Goal: Task Accomplishment & Management: Use online tool/utility

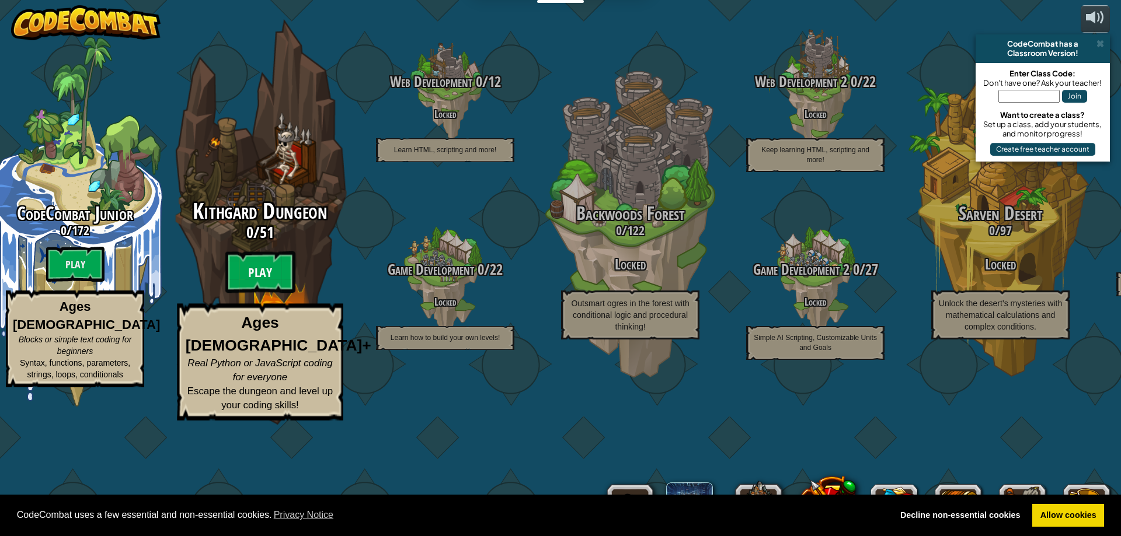
click at [269, 294] on btn "Play" at bounding box center [260, 273] width 70 height 42
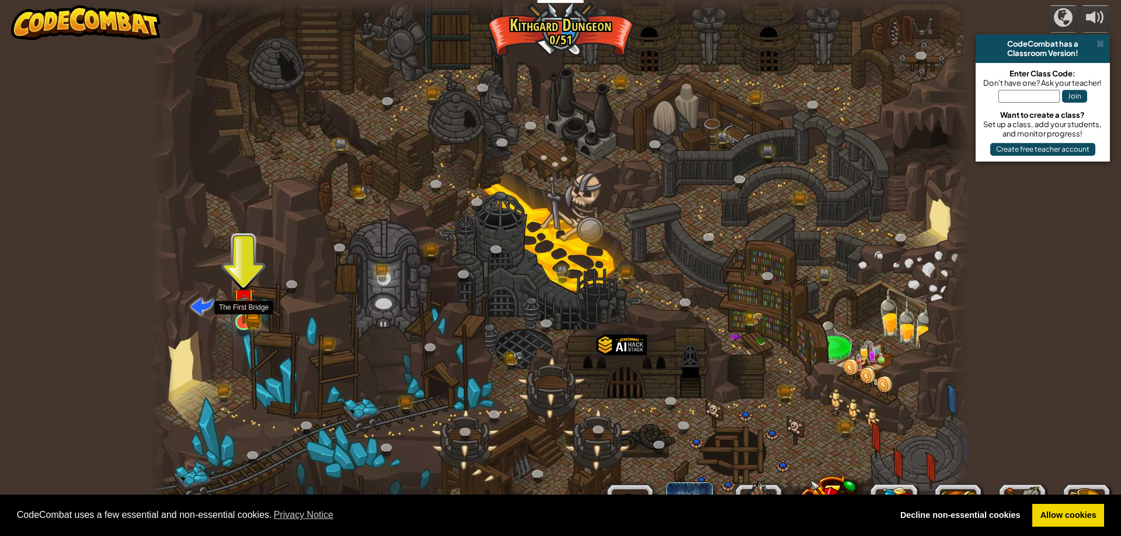
click at [242, 319] on img at bounding box center [244, 300] width 22 height 48
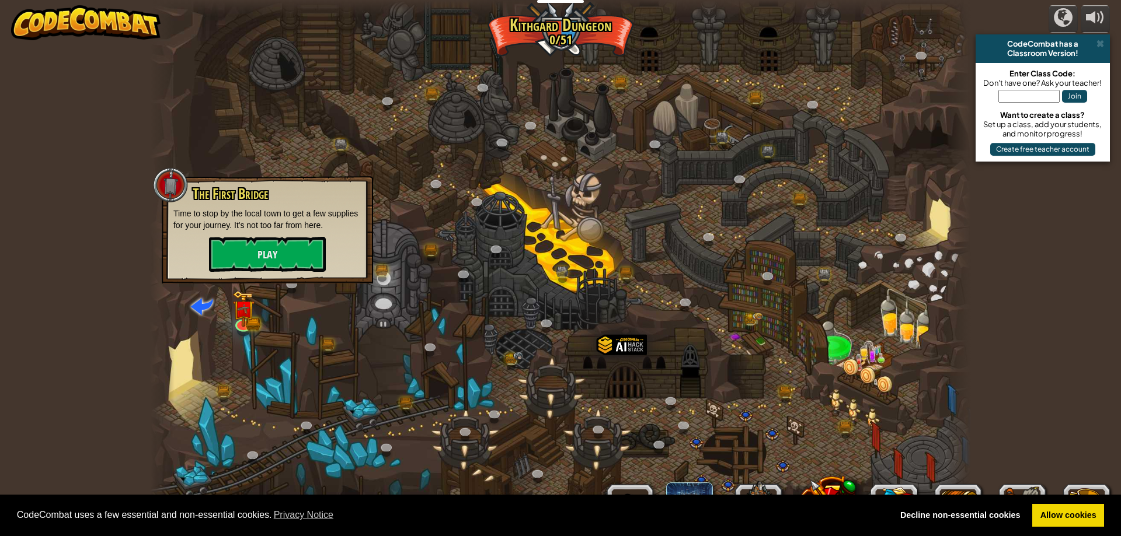
click at [231, 227] on p "Time to stop by the local town to get a few supplies for your journey. It's not…" at bounding box center [267, 219] width 188 height 23
click at [222, 260] on button "Play" at bounding box center [267, 254] width 117 height 35
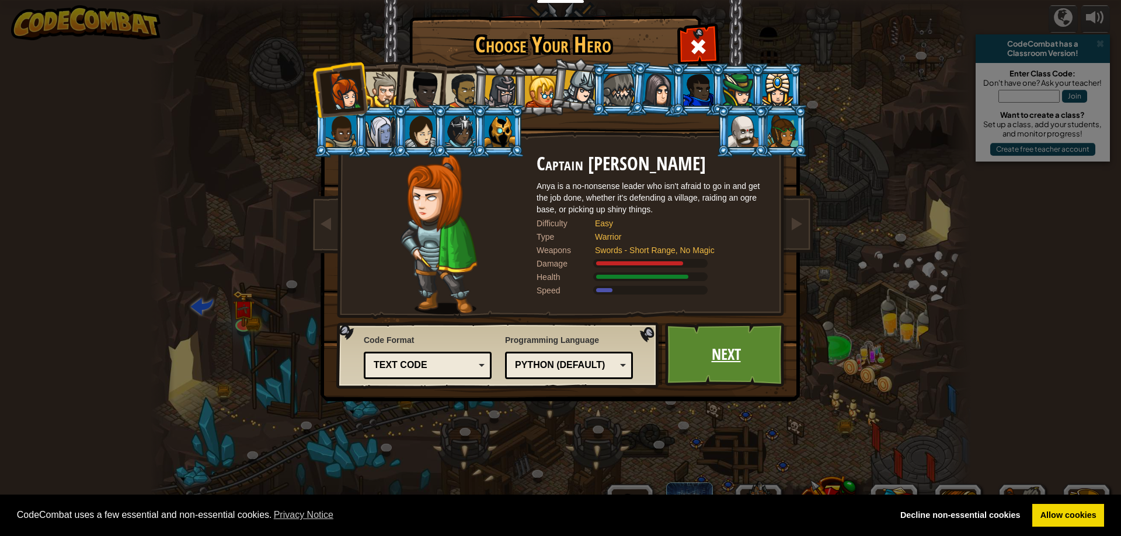
click at [766, 370] on link "Next" at bounding box center [726, 355] width 122 height 64
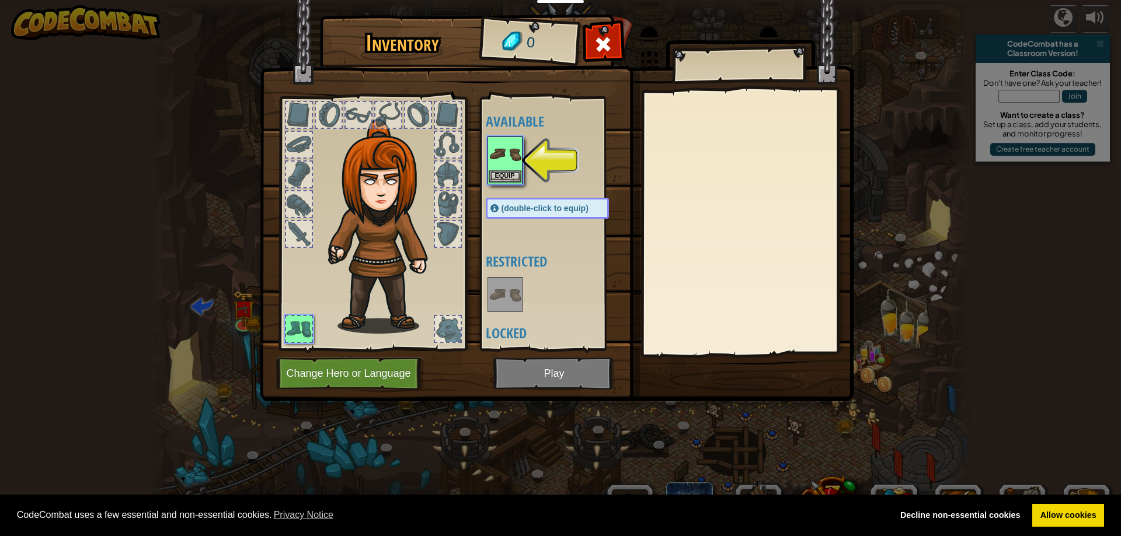
click at [508, 168] on img at bounding box center [505, 154] width 33 height 33
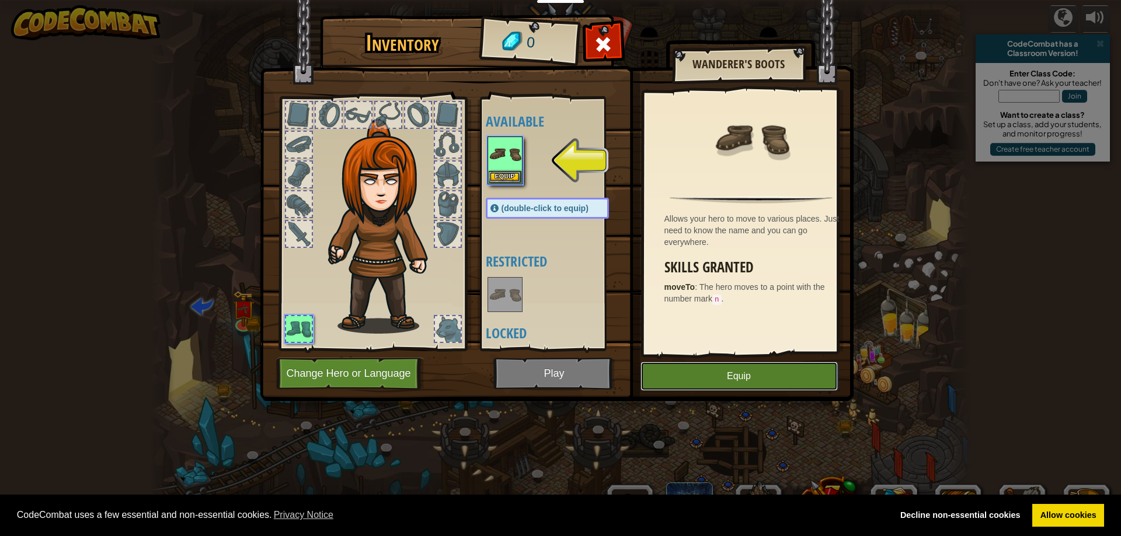
click at [748, 382] on button "Equip" at bounding box center [738, 376] width 197 height 29
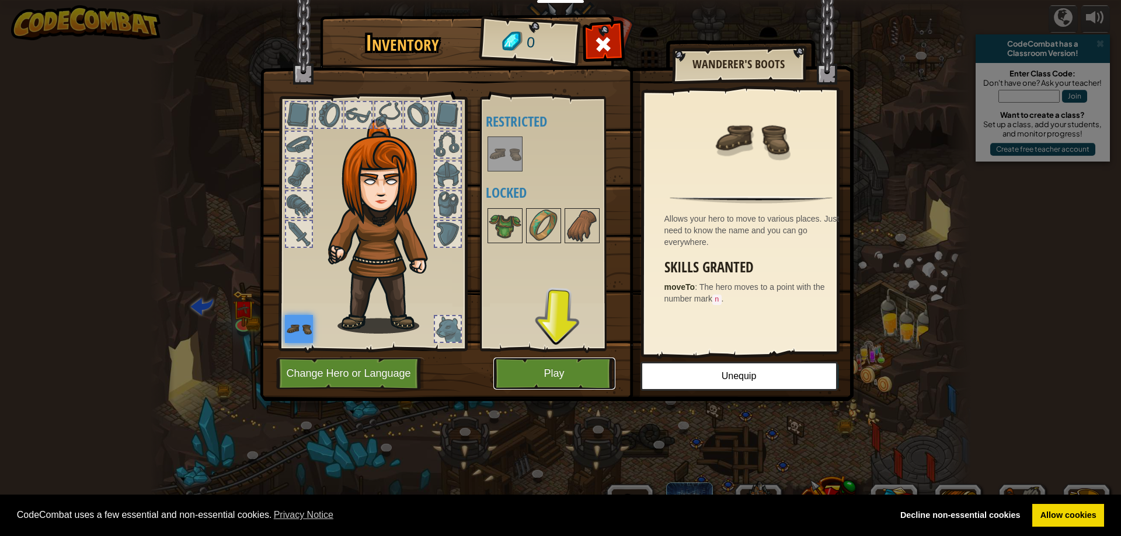
click at [581, 373] on button "Play" at bounding box center [554, 374] width 122 height 32
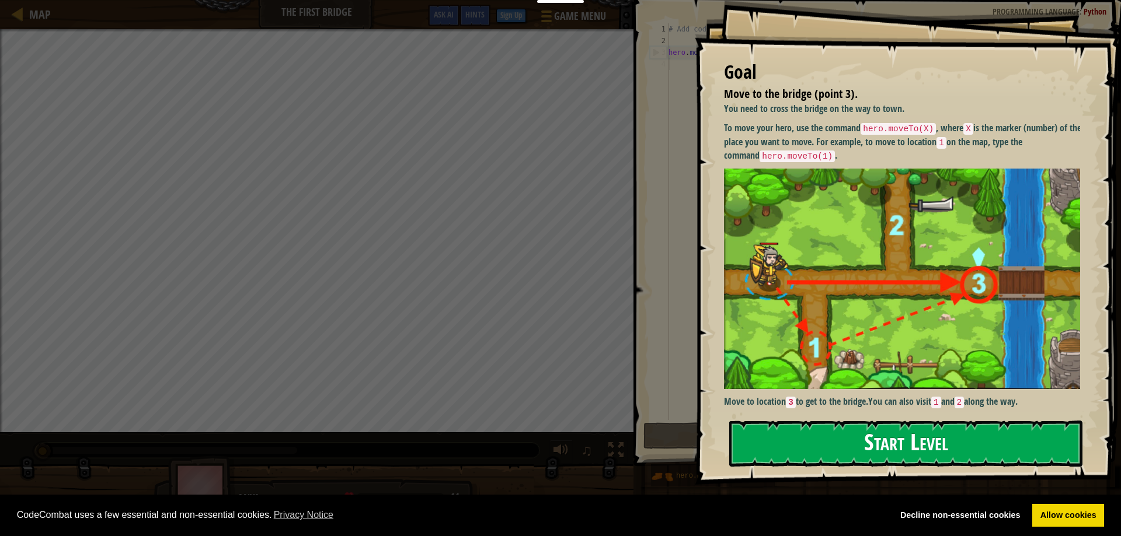
click at [872, 450] on button "Start Level" at bounding box center [905, 444] width 353 height 46
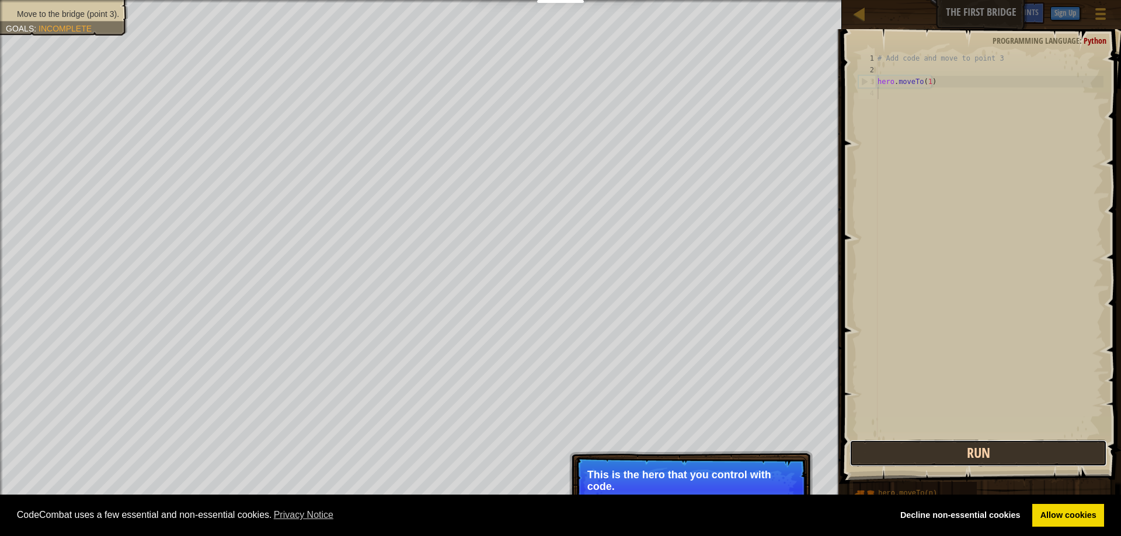
click at [933, 447] on button "Run" at bounding box center [977, 453] width 257 height 27
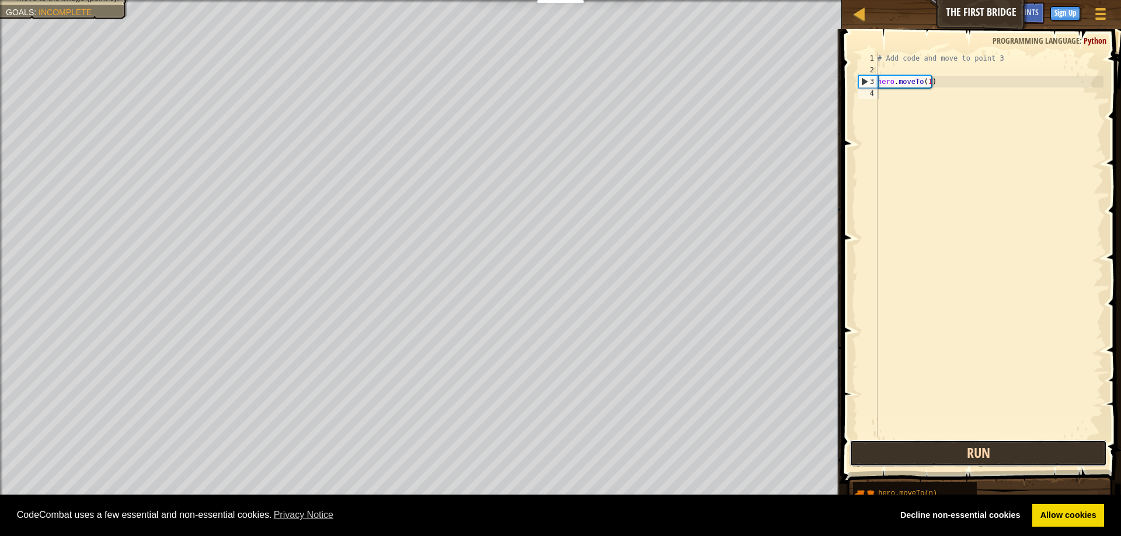
click at [897, 447] on button "Run" at bounding box center [977, 453] width 257 height 27
click at [897, 447] on button "Running" at bounding box center [977, 453] width 257 height 27
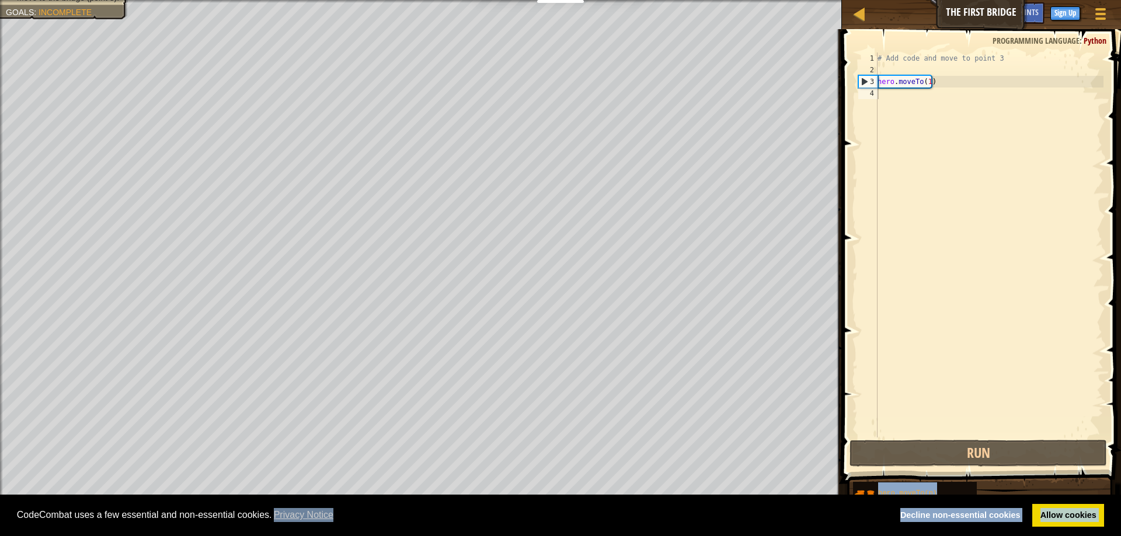
click at [525, 0] on body "Cookie Policy CodeCombat uses a few essential and non-essential cookies. Privac…" at bounding box center [560, 0] width 1121 height 0
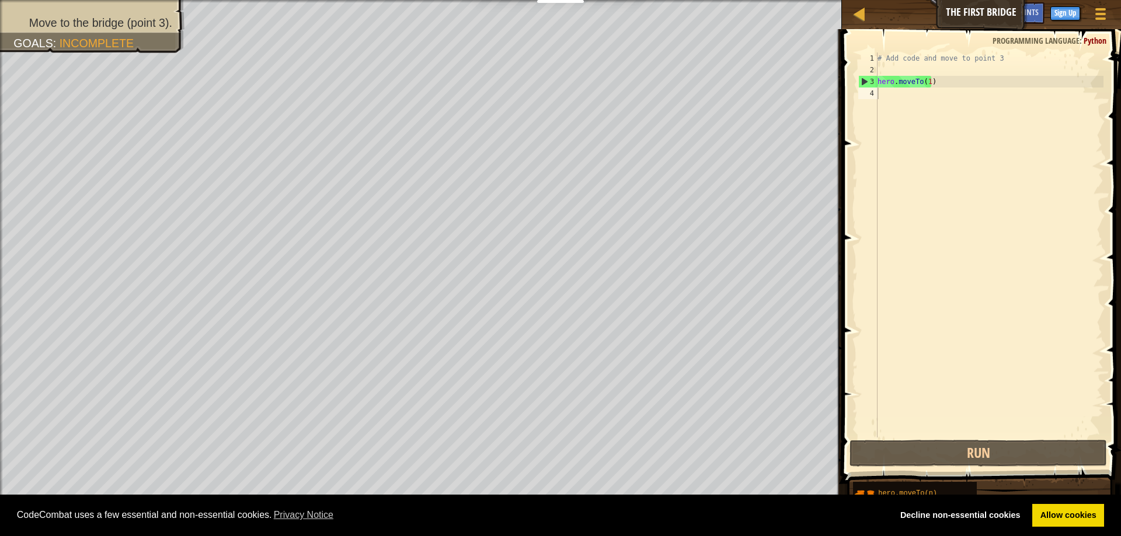
click at [948, 85] on div "# Add code and move to point 3 hero . moveTo ( 1 )" at bounding box center [989, 257] width 228 height 409
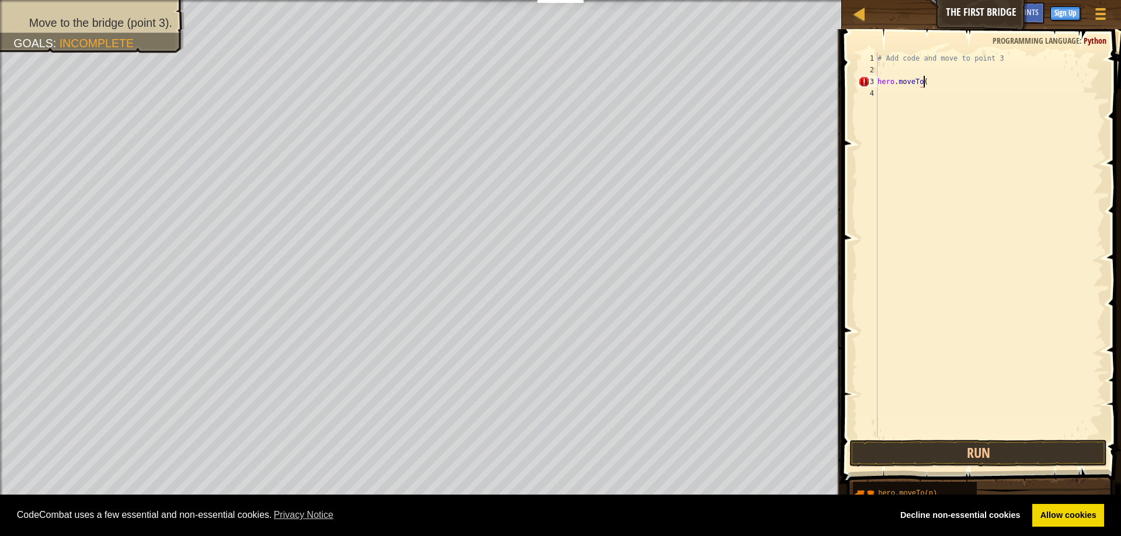
scroll to position [5, 4]
type textarea "hero.moveTo(3)"
click at [1062, 461] on button "Run" at bounding box center [977, 453] width 257 height 27
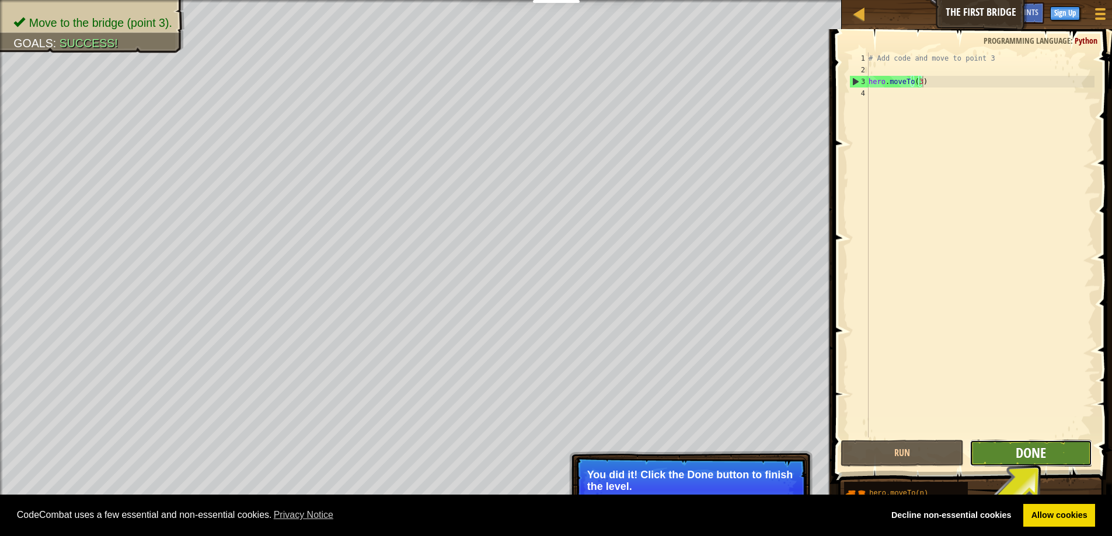
click at [1024, 445] on span "Done" at bounding box center [1031, 453] width 30 height 19
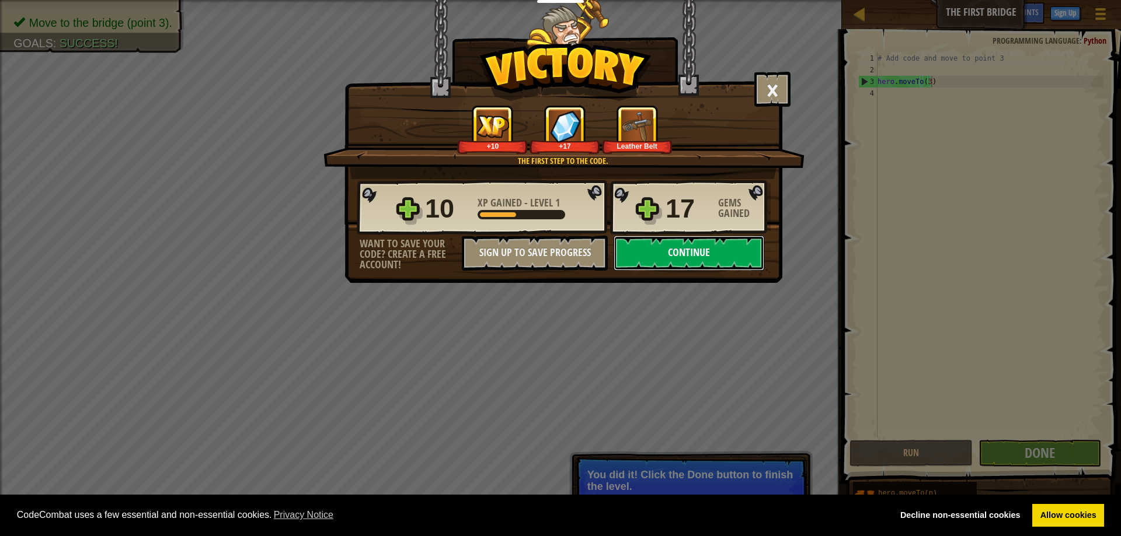
click at [687, 253] on button "Continue" at bounding box center [688, 253] width 151 height 35
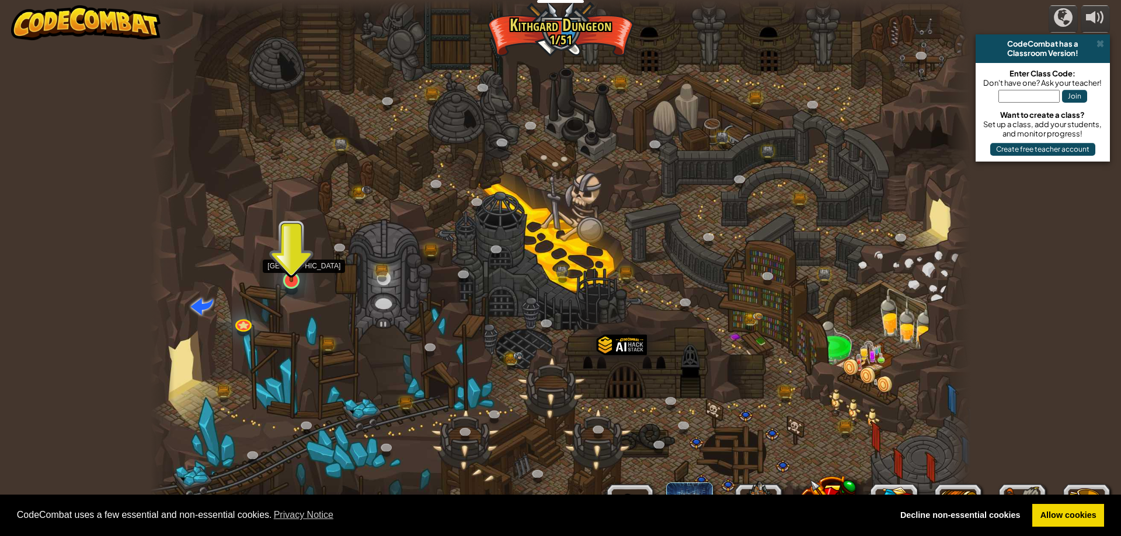
click at [282, 268] on img at bounding box center [292, 257] width 22 height 50
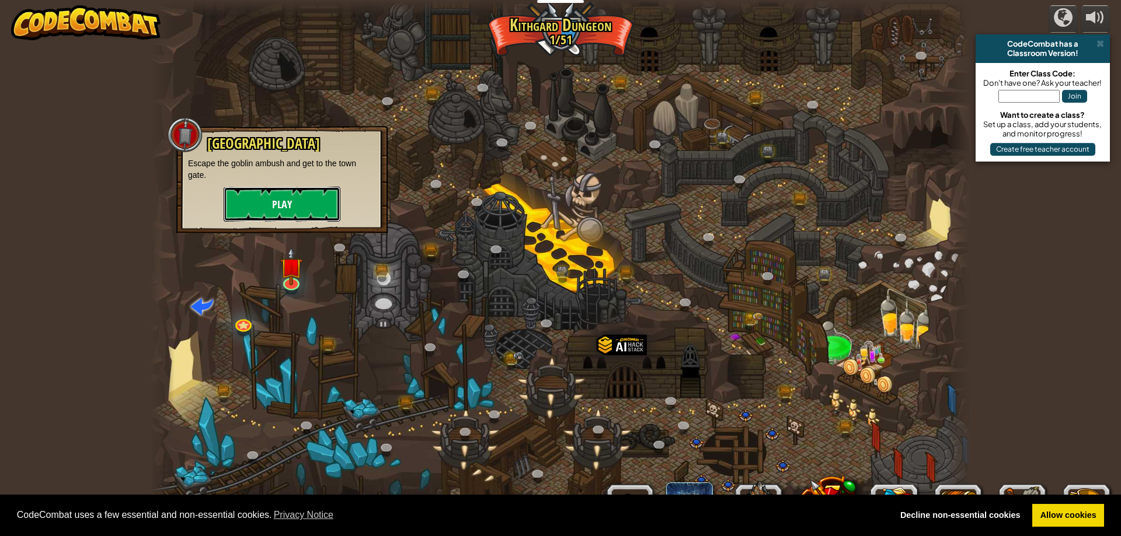
click at [299, 207] on button "Play" at bounding box center [282, 204] width 117 height 35
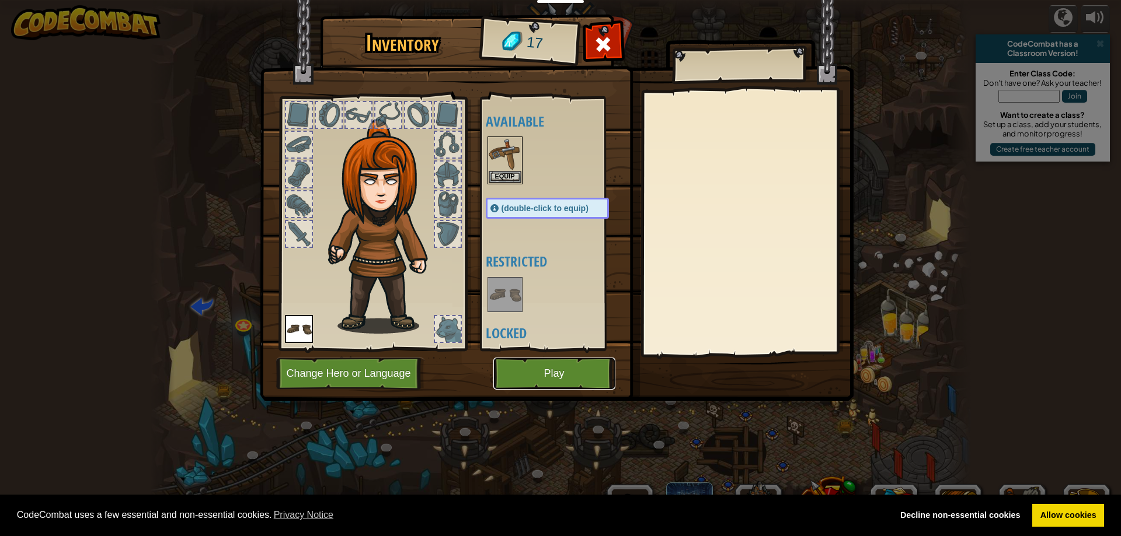
click at [574, 378] on button "Play" at bounding box center [554, 374] width 122 height 32
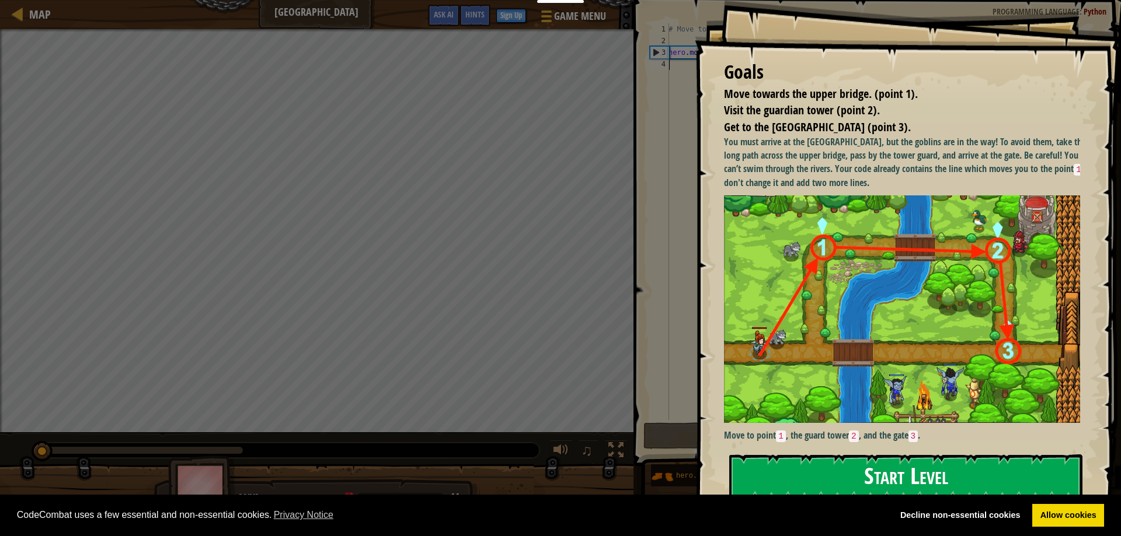
click at [916, 460] on button "Start Level" at bounding box center [905, 478] width 353 height 46
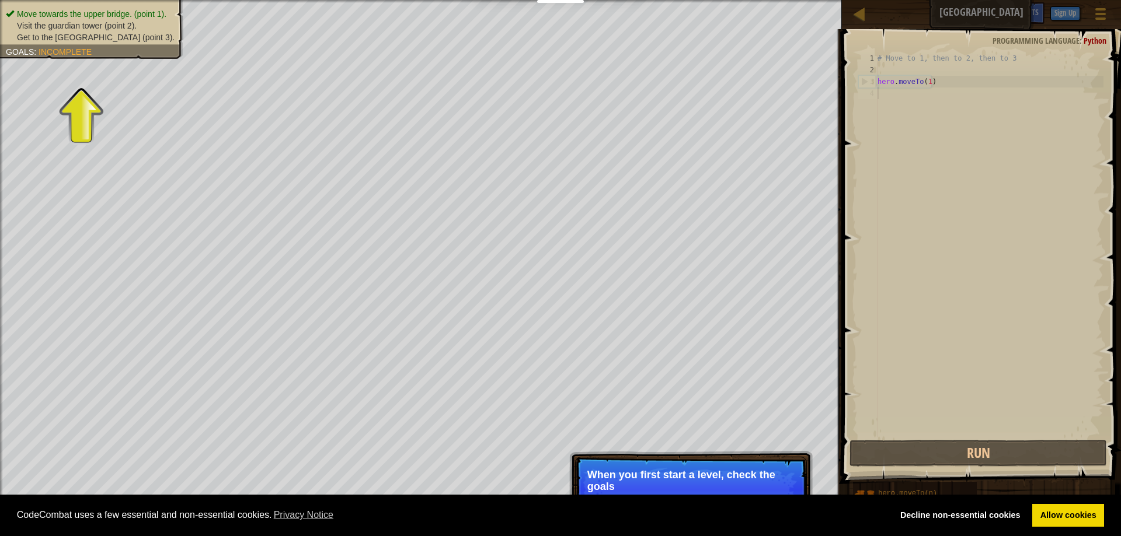
click at [843, 348] on span at bounding box center [982, 239] width 288 height 489
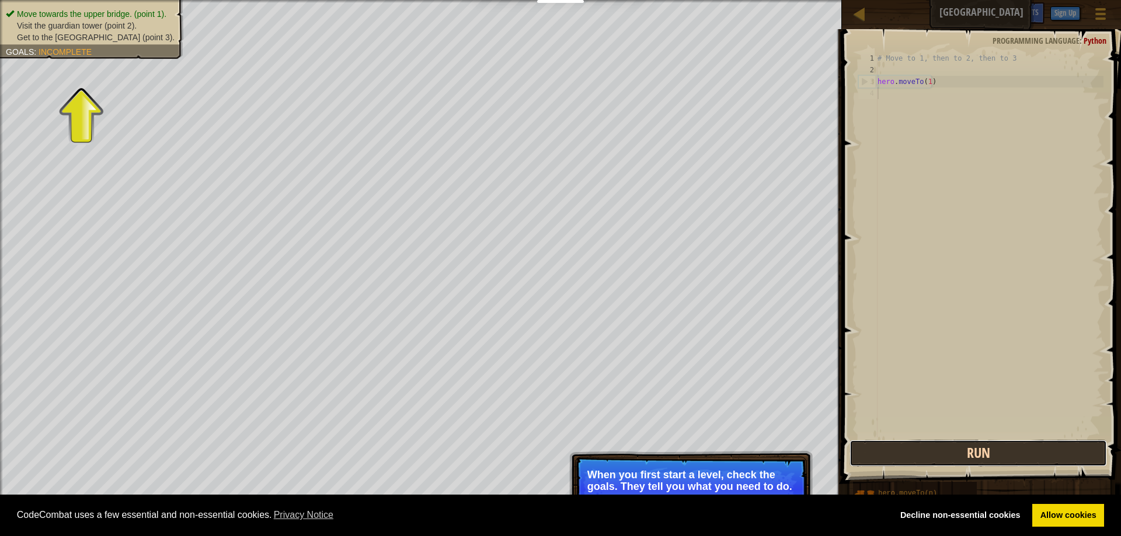
click at [967, 453] on button "Run" at bounding box center [977, 453] width 257 height 27
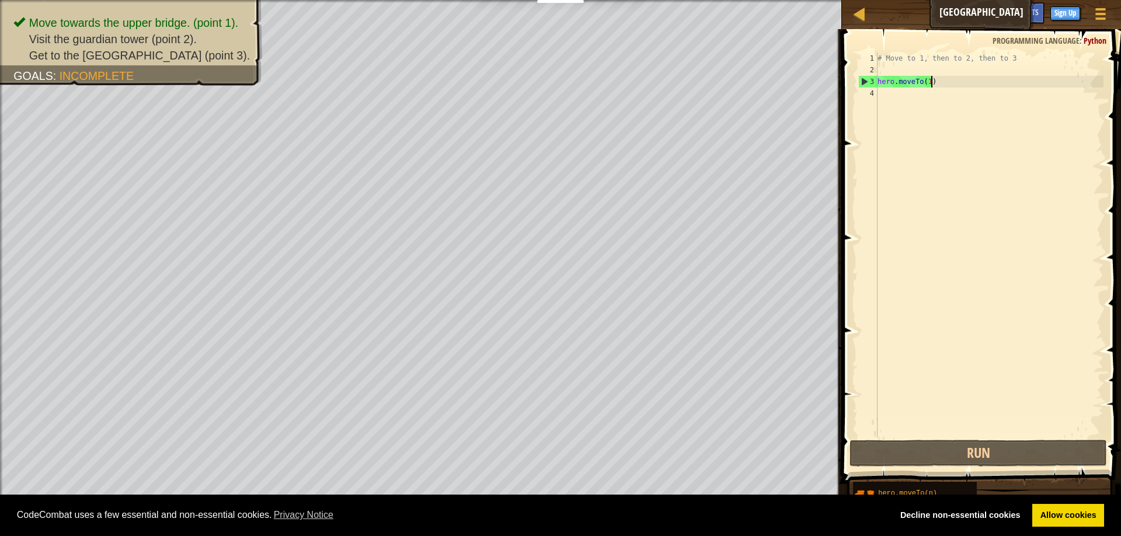
click at [937, 81] on div "# Move to 1, then to 2, then to 3 hero . moveTo ( 1 )" at bounding box center [989, 257] width 228 height 409
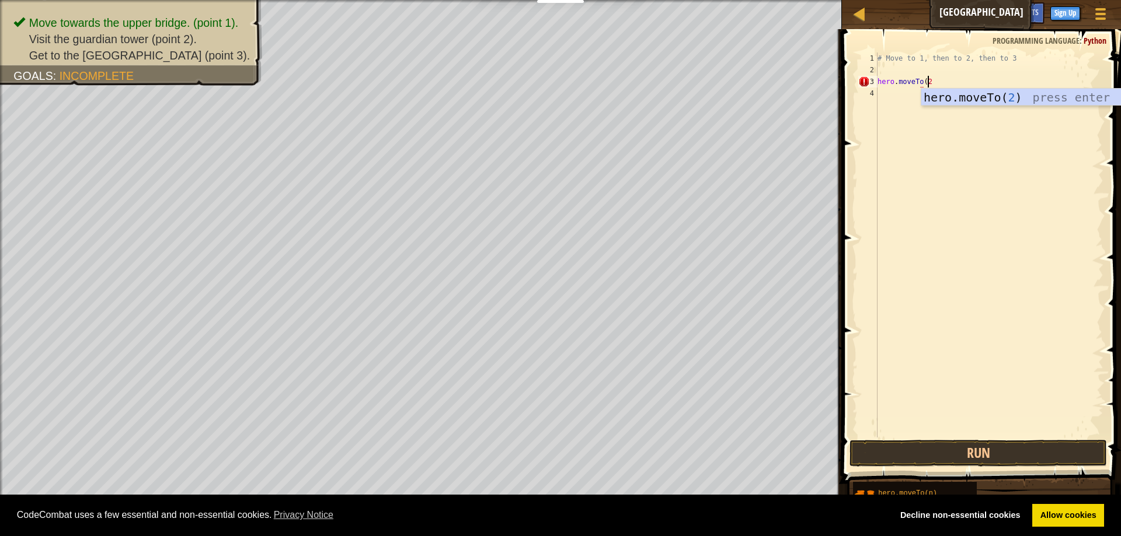
scroll to position [5, 4]
type textarea "hero.moveTo(2)"
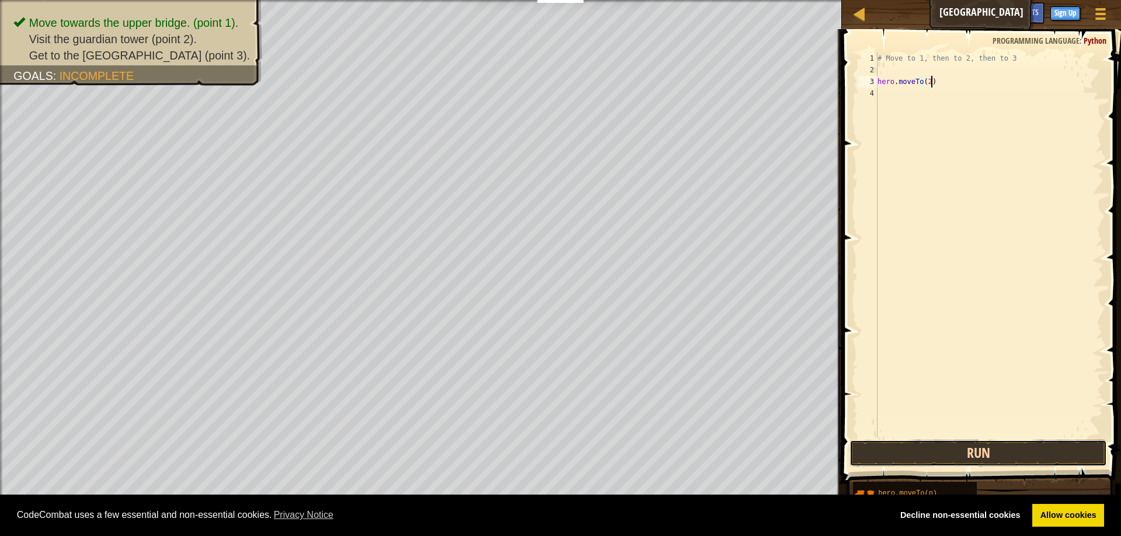
click at [1023, 447] on button "Run" at bounding box center [977, 453] width 257 height 27
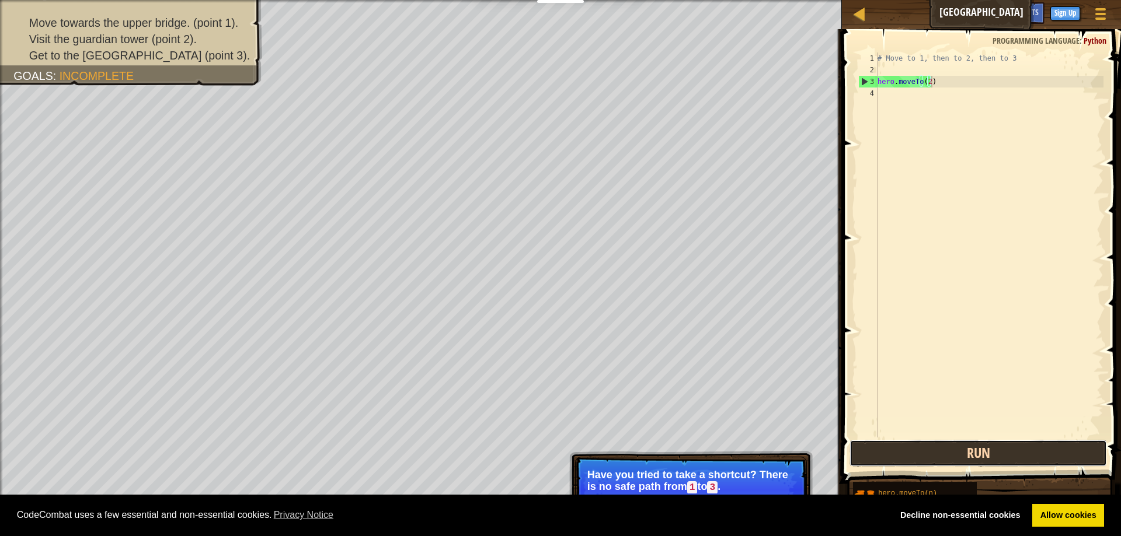
click at [890, 462] on button "Run" at bounding box center [977, 453] width 257 height 27
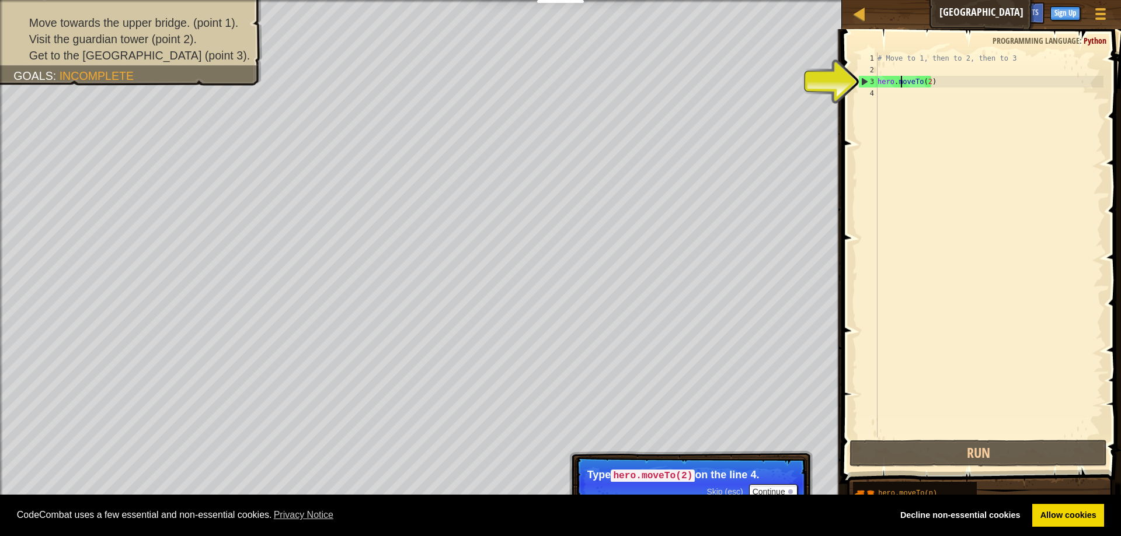
drag, startPoint x: 901, startPoint y: 82, endPoint x: 885, endPoint y: 83, distance: 15.8
click at [885, 83] on div "# Move to 1, then to 2, then to 3 hero . moveTo ( 2 )" at bounding box center [989, 257] width 228 height 409
drag, startPoint x: 998, startPoint y: 72, endPoint x: 987, endPoint y: 85, distance: 16.6
click at [996, 72] on div "# Move to 1, then to 2, then to 3 hero . moveTo ( 2 )" at bounding box center [989, 257] width 228 height 409
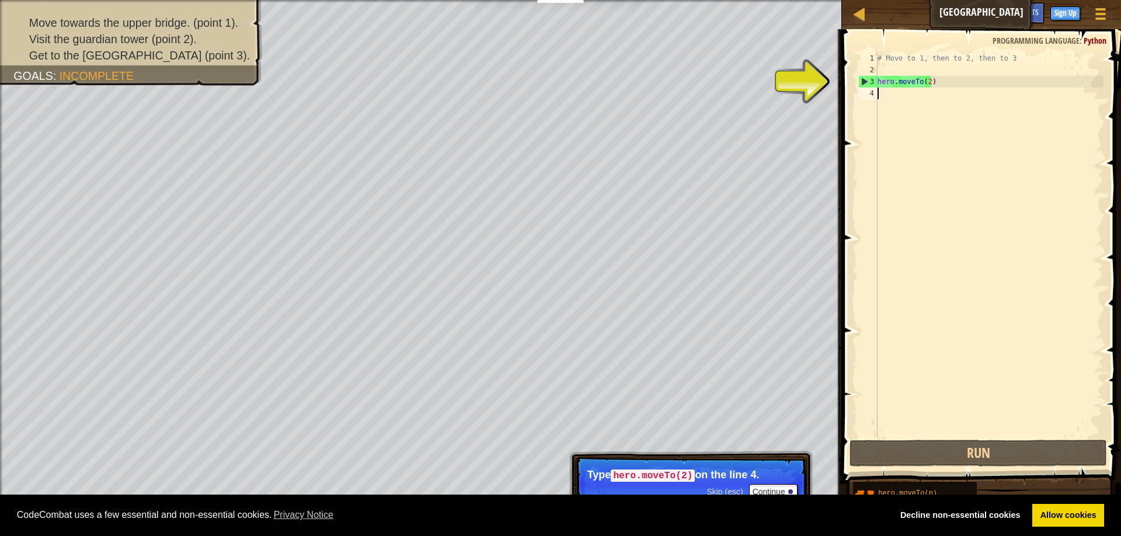
click at [981, 89] on div "# Move to 1, then to 2, then to 3 hero . moveTo ( 2 )" at bounding box center [989, 257] width 228 height 409
drag, startPoint x: 956, startPoint y: 85, endPoint x: 949, endPoint y: 82, distance: 7.4
click at [955, 84] on div "# Move to 1, then to 2, then to 3 hero . moveTo ( 2 )" at bounding box center [989, 257] width 228 height 409
type textarea "hero.moveTo(2)"
click at [919, 68] on div "# Move to 1, then to 2, then to 3 hero . moveTo ( 2 )" at bounding box center [989, 257] width 228 height 409
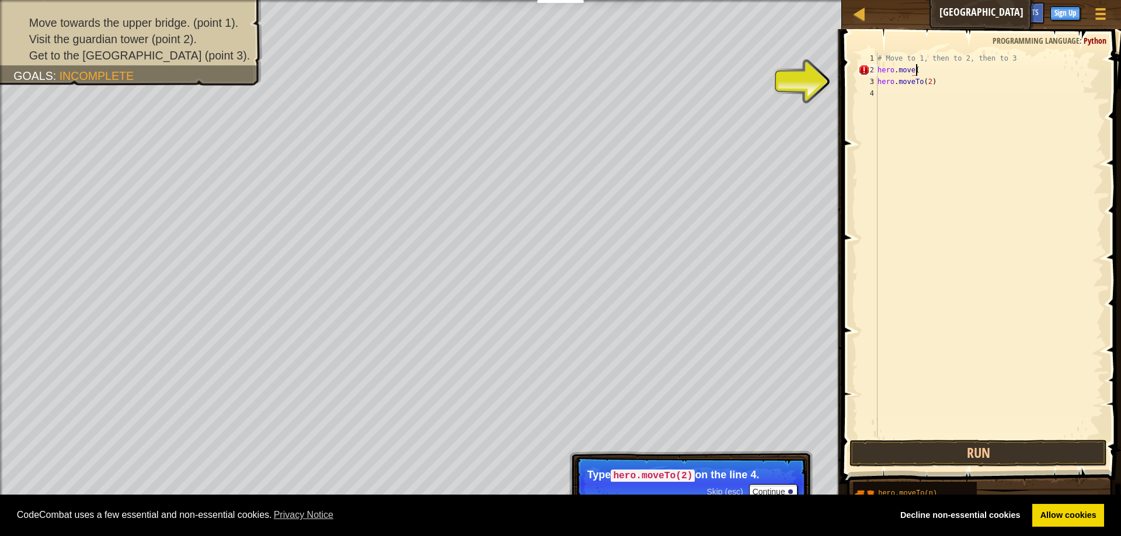
scroll to position [5, 3]
type textarea "hero.move(1)"
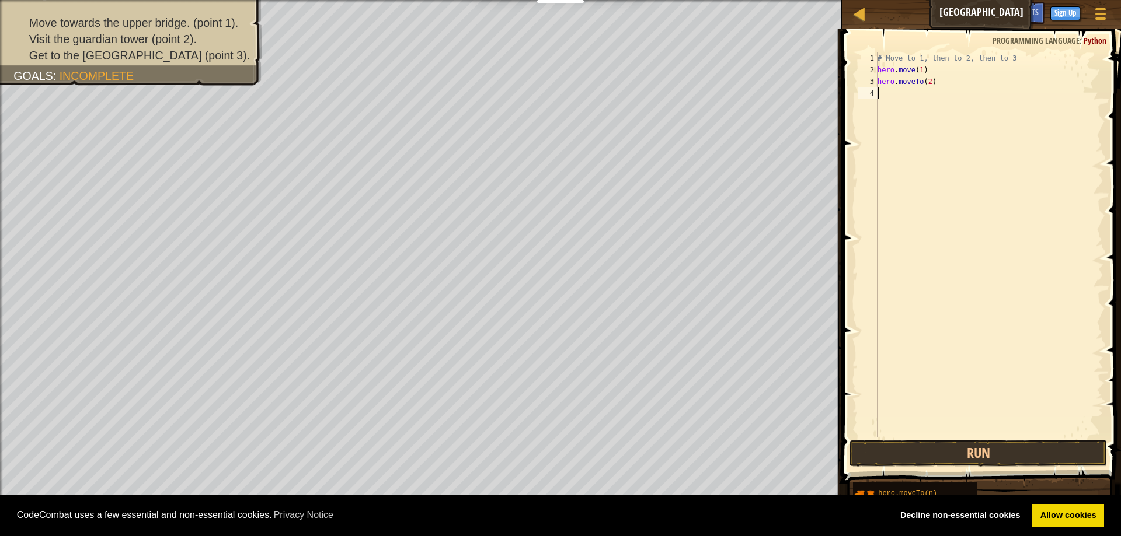
click at [899, 96] on div "# Move to 1, then to 2, then to 3 hero . move ( 1 ) hero . moveTo ( 2 )" at bounding box center [989, 257] width 228 height 409
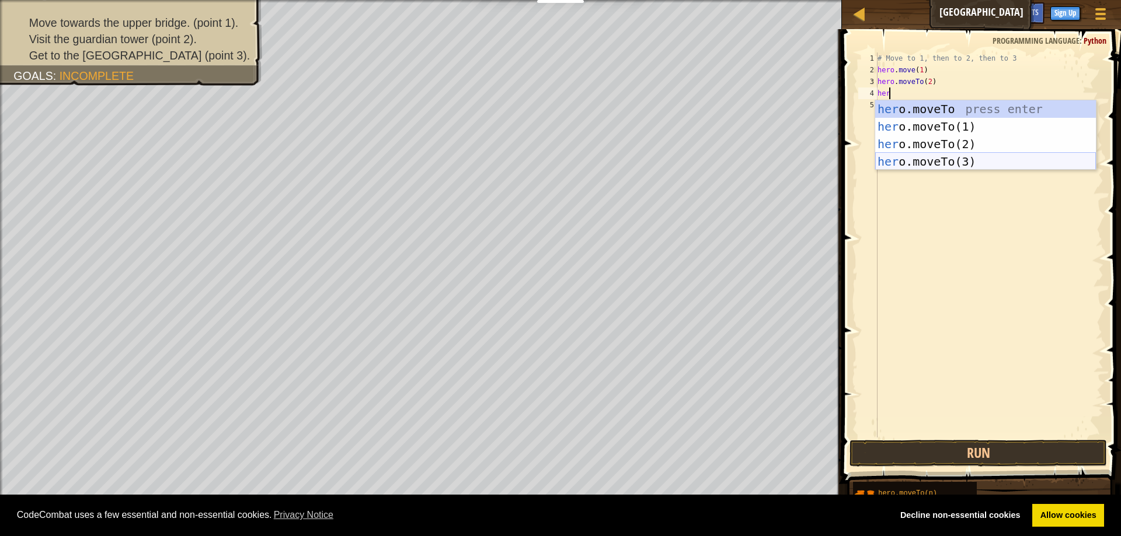
click at [1035, 156] on div "her o.moveTo press enter her o.moveTo(1) press enter her o.moveTo(2) press ente…" at bounding box center [985, 152] width 221 height 105
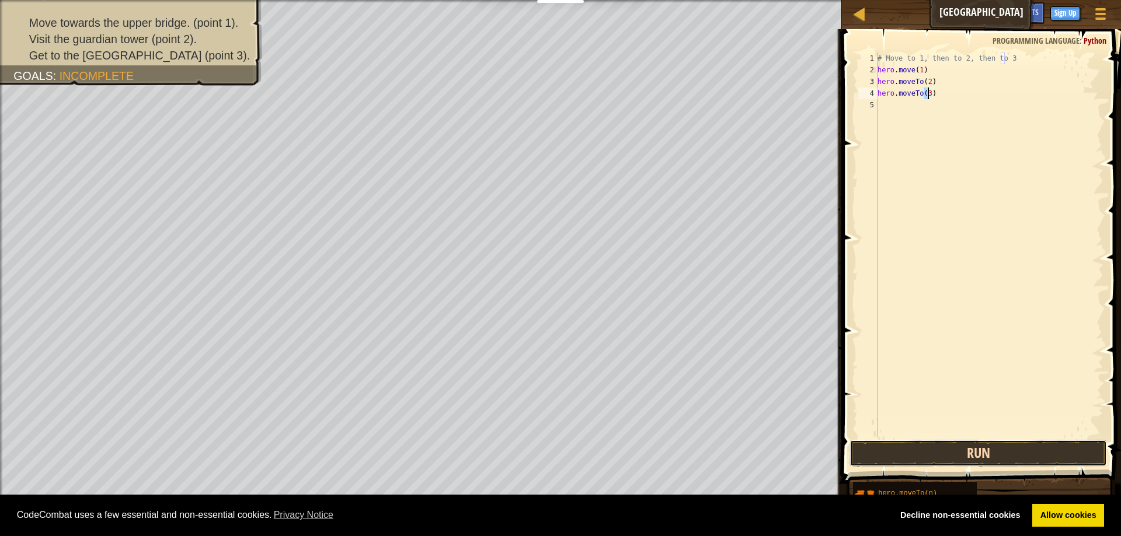
click at [1056, 448] on button "Run" at bounding box center [977, 453] width 257 height 27
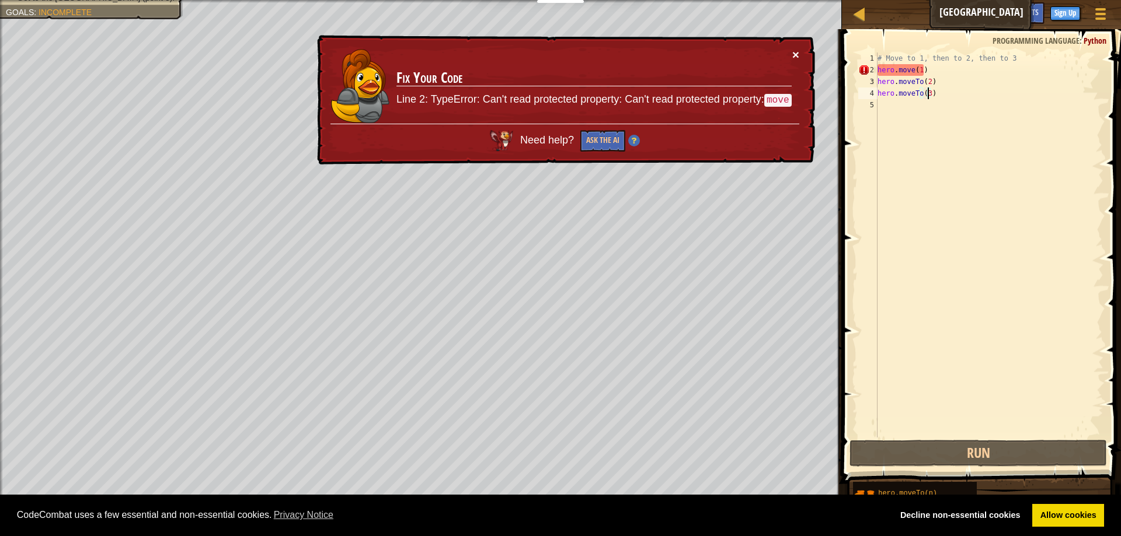
click at [798, 72] on div "× Fix Your Code Line 2: TypeError: Can't read protected property: Can't read pr…" at bounding box center [565, 100] width 500 height 130
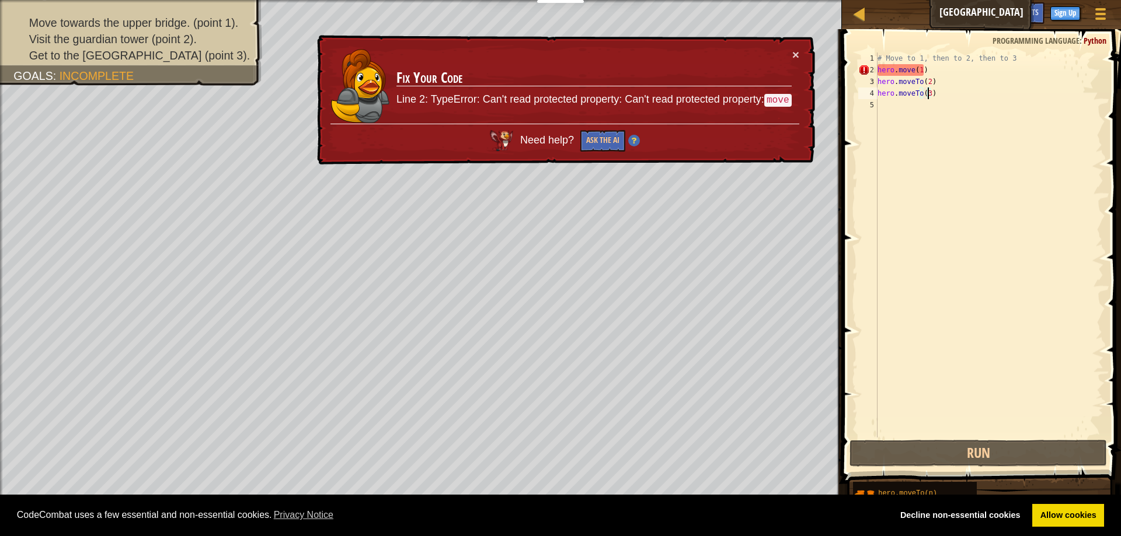
click at [941, 64] on div "# Move to 1, then to 2, then to 3 hero . move ( 1 ) hero . moveTo ( 2 ) hero . …" at bounding box center [989, 257] width 228 height 409
drag, startPoint x: 941, startPoint y: 64, endPoint x: 805, endPoint y: 67, distance: 135.4
click at [805, 67] on div "Map Old Town Road Game Menu Done Sign Up Hints Ask AI 1 ההההההההההההההההההההההה…" at bounding box center [560, 268] width 1121 height 536
click at [923, 52] on span at bounding box center [982, 239] width 288 height 489
click at [965, 78] on div "# Move to 1, then to 2, then to 3 hero . move ( 1 ) hero . moveTo ( 2 ) hero . …" at bounding box center [989, 257] width 228 height 409
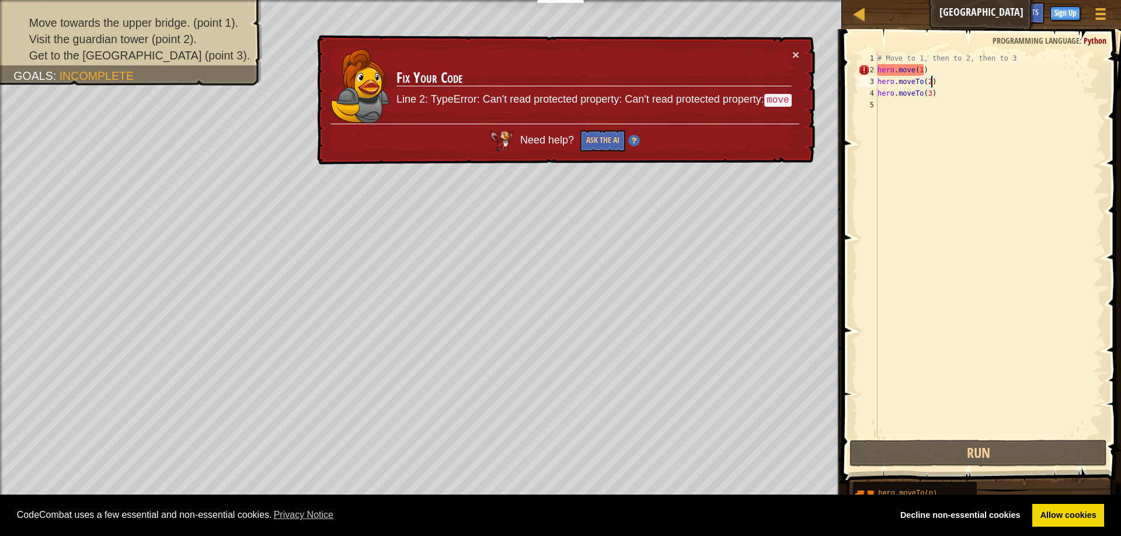
type textarea "hero.moveTo(2)"
click at [949, 102] on div "# Move to 1, then to 2, then to 3 hero . move ( 1 ) hero . moveTo ( 2 ) hero . …" at bounding box center [989, 257] width 228 height 409
click at [949, 97] on div "# Move to 1, then to 2, then to 3 hero . move ( 1 ) hero . moveTo ( 2 ) hero . …" at bounding box center [989, 257] width 228 height 409
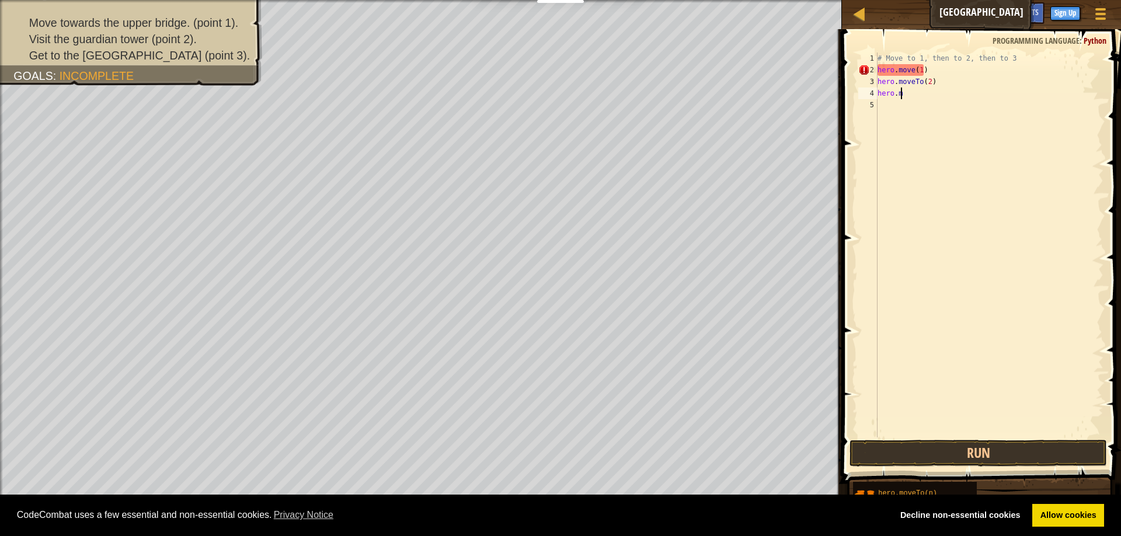
type textarea "h"
type textarea "#"
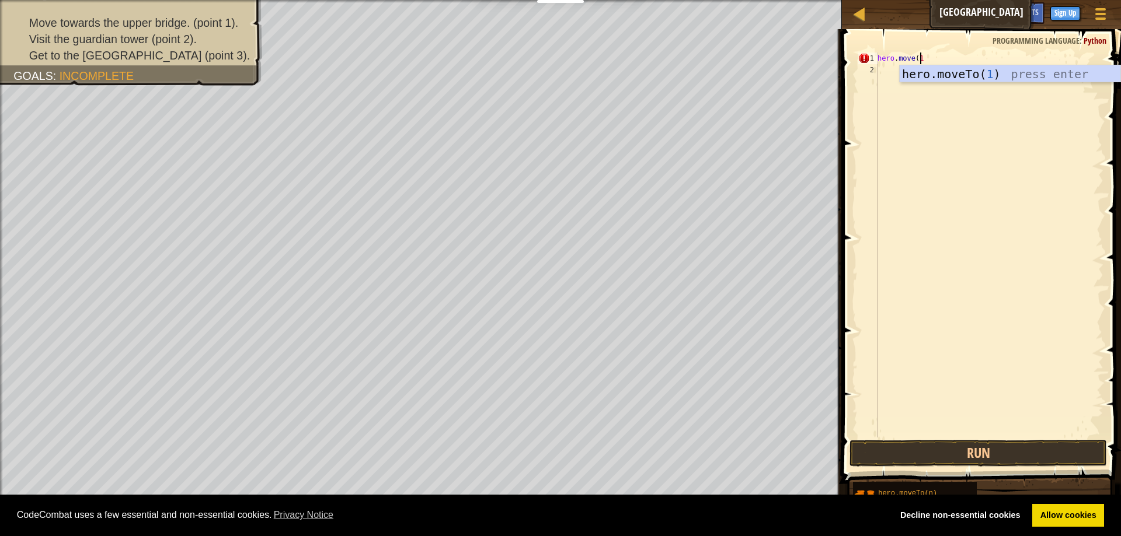
type textarea "hero.move(1)"
click at [936, 79] on div "hero . move ( 1 )" at bounding box center [989, 257] width 228 height 409
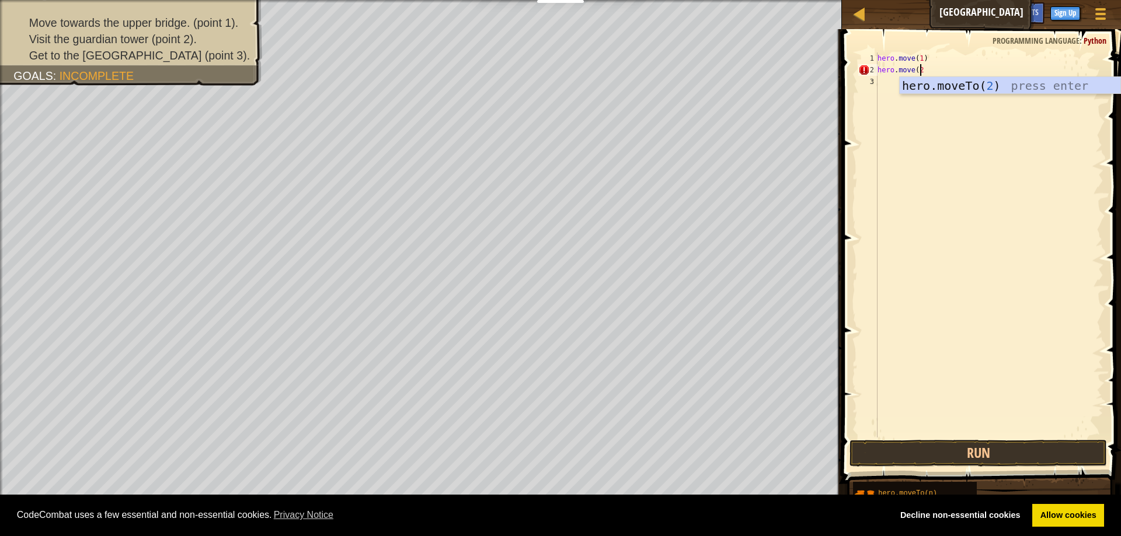
type textarea "hero.move(2)"
click at [1048, 83] on div "hero . move ( 1 ) hero . move ( 2 )" at bounding box center [989, 257] width 228 height 409
type textarea "hero.move(3)"
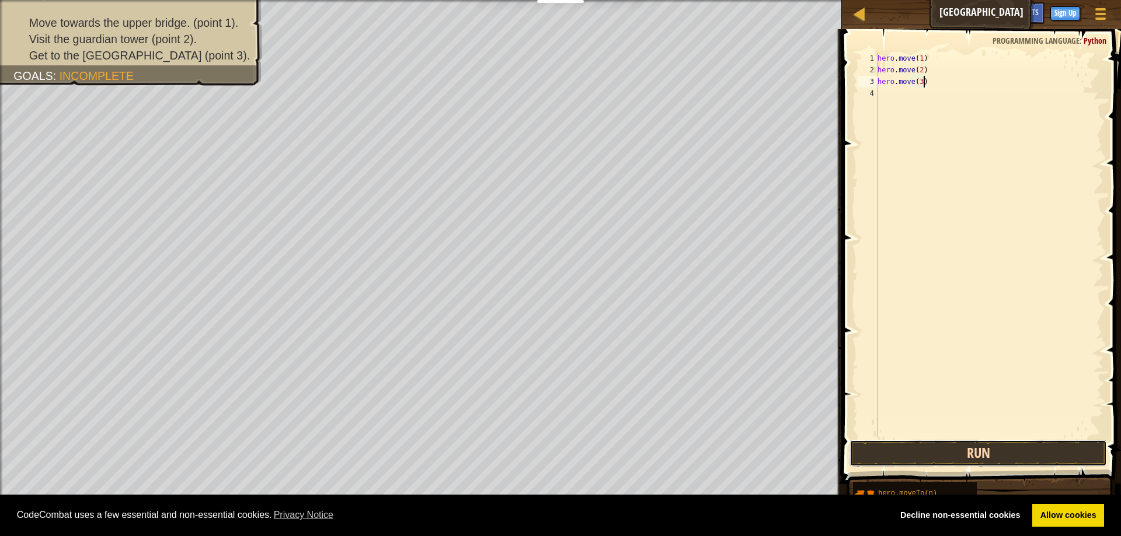
click at [926, 453] on button "Run" at bounding box center [977, 453] width 257 height 27
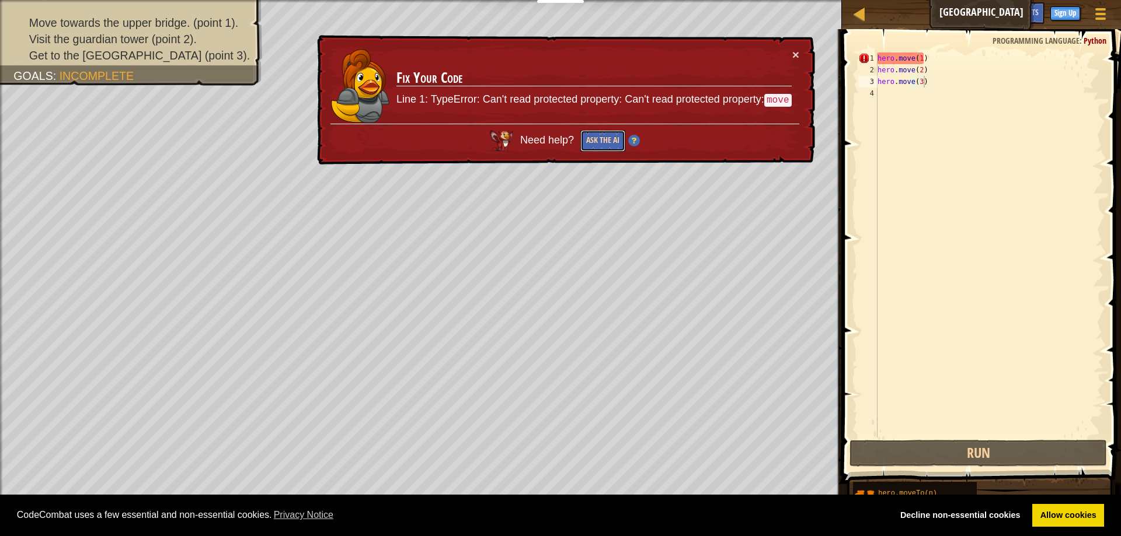
click at [598, 134] on button "Ask the AI" at bounding box center [602, 141] width 45 height 22
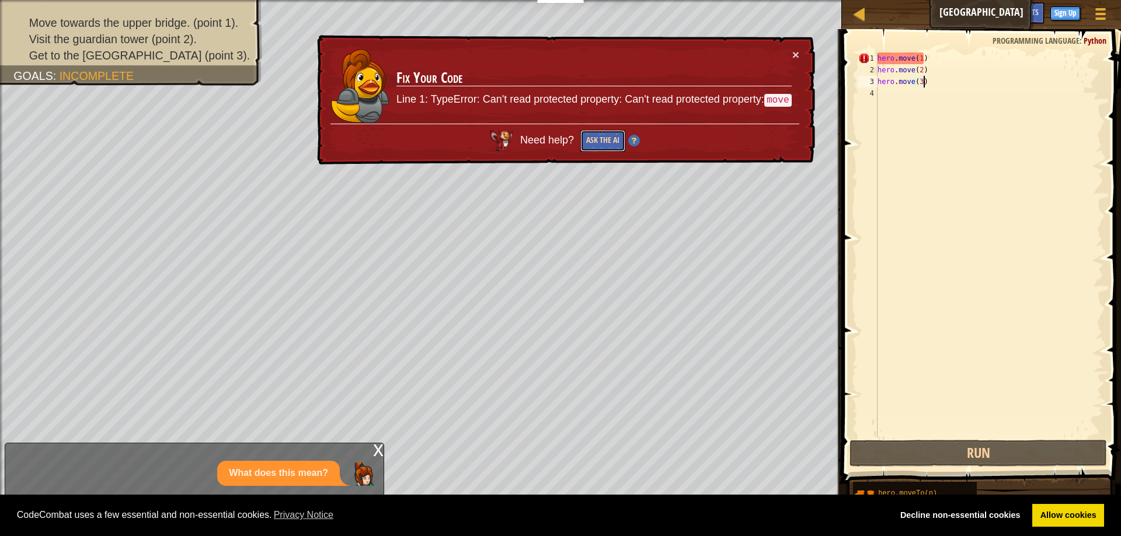
click at [598, 134] on button "Ask the AI" at bounding box center [602, 141] width 45 height 22
click at [598, 0] on body "Cookie Policy CodeCombat uses a few essential and non-essential cookies. Privac…" at bounding box center [560, 0] width 1121 height 0
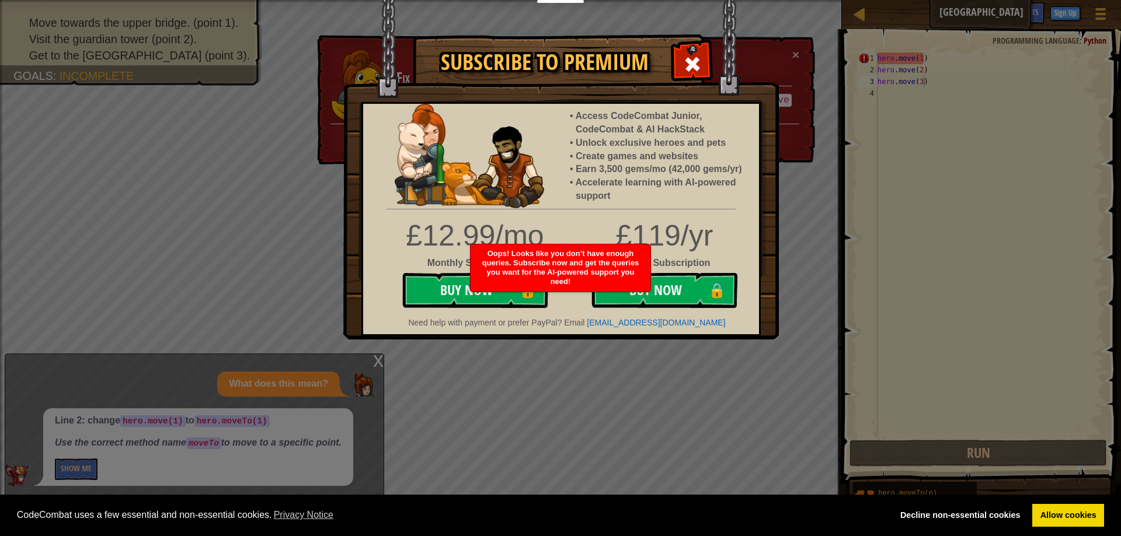
drag, startPoint x: 483, startPoint y: 292, endPoint x: 476, endPoint y: 290, distance: 7.4
click at [476, 290] on div "Oops! Looks like you don’t have enough queries. Subscribe now and get the queri…" at bounding box center [560, 268] width 180 height 47
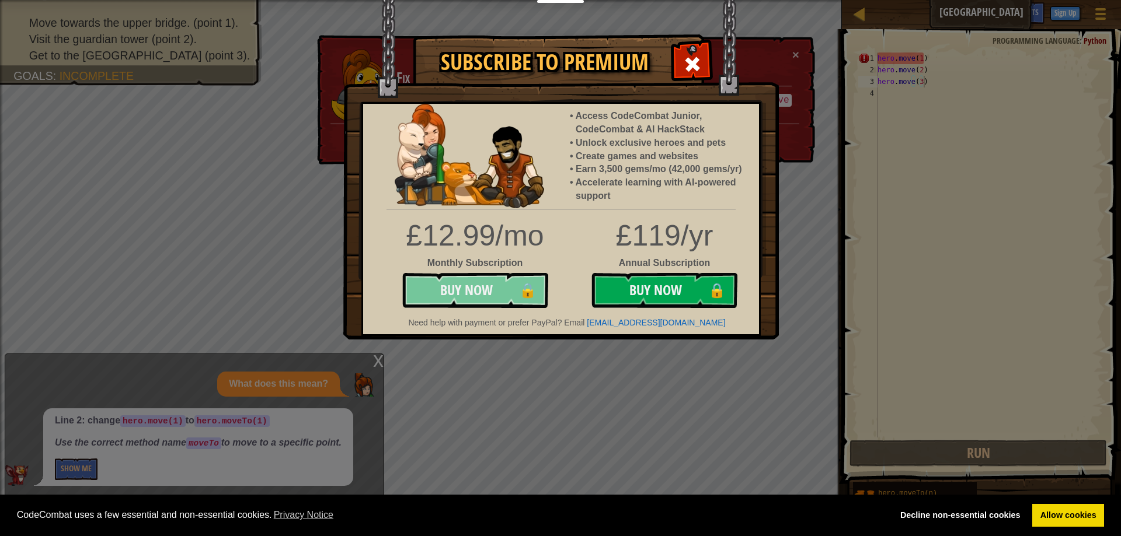
click at [459, 280] on button "Buy Now 🔒" at bounding box center [475, 290] width 146 height 35
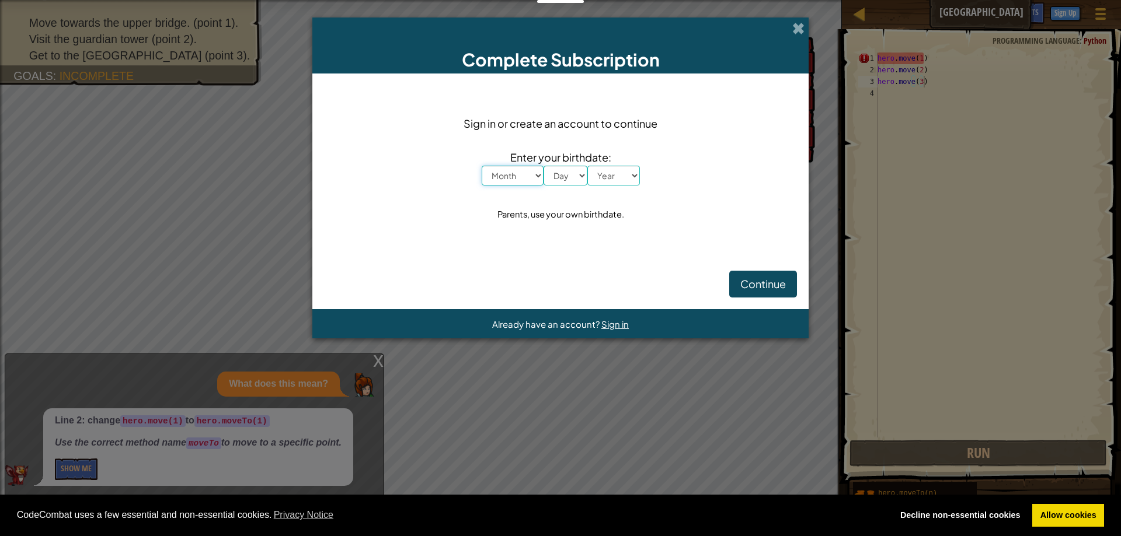
click at [501, 170] on select "Month January February March April May June July August September October Novem…" at bounding box center [513, 176] width 62 height 20
select select "12"
click at [482, 166] on select "Month January February March April May June July August September October Novem…" at bounding box center [513, 176] width 62 height 20
click at [552, 171] on select "Day 1 2 3 4 5 6 7 8 9 10 11 12 13 14 15 16 17 18 19 20 21 22 23 24 25 26 27 28 …" at bounding box center [565, 176] width 44 height 20
select select "5"
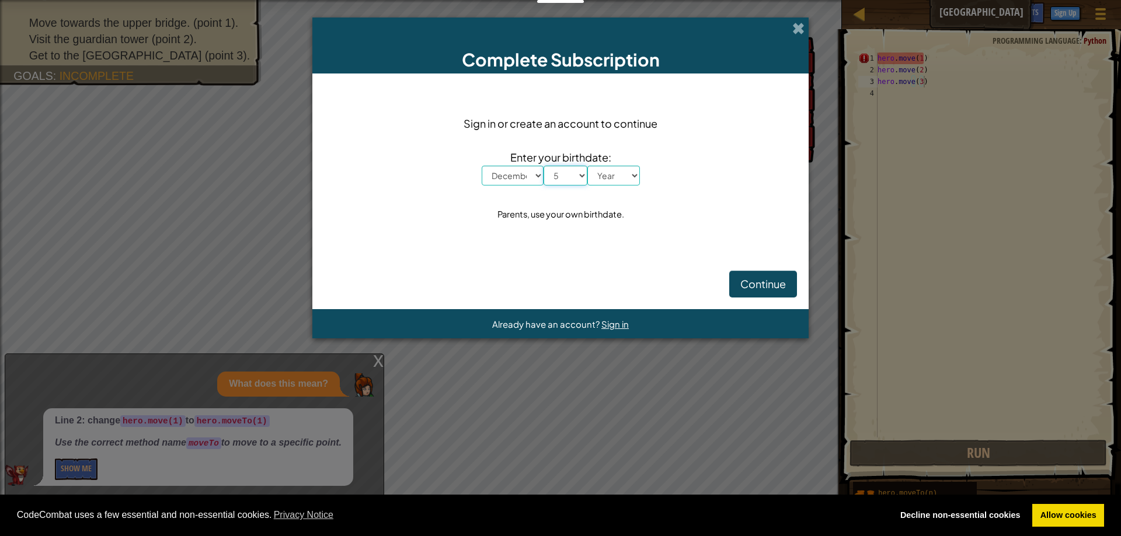
click at [543, 166] on select "Day 1 2 3 4 5 6 7 8 9 10 11 12 13 14 15 16 17 18 19 20 21 22 23 24 25 26 27 28 …" at bounding box center [565, 176] width 44 height 20
click at [621, 172] on select "Year [DATE] 2024 2023 2022 2021 2020 2019 2018 2017 2016 2015 2014 2013 2012 20…" at bounding box center [613, 176] width 53 height 20
select select "1998"
click at [587, 166] on select "Year [DATE] 2024 2023 2022 2021 2020 2019 2018 2017 2016 2015 2014 2013 2012 20…" at bounding box center [613, 176] width 53 height 20
click at [790, 291] on button "Continue" at bounding box center [763, 284] width 68 height 27
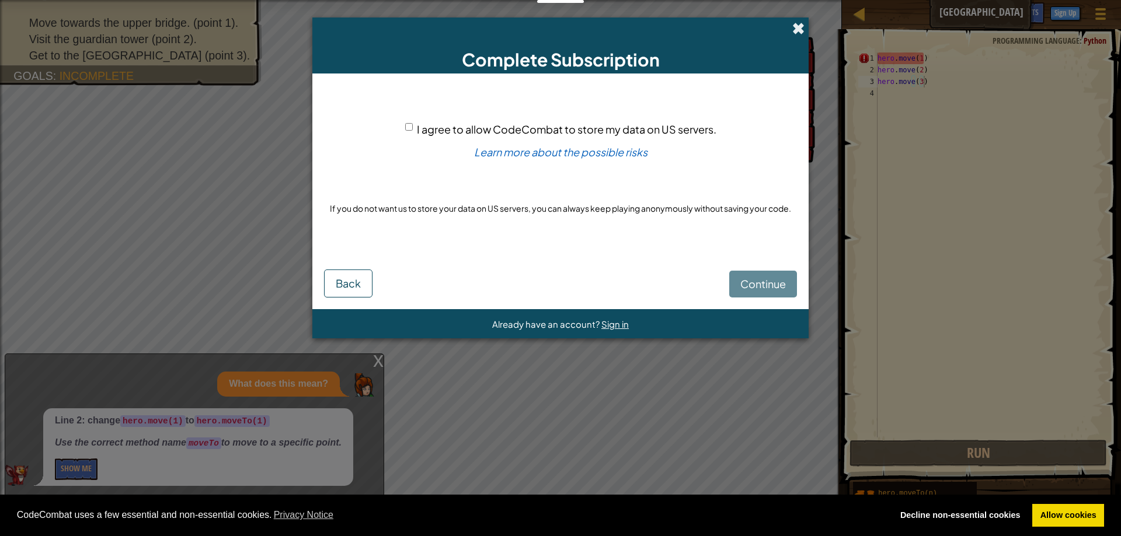
click at [796, 23] on span at bounding box center [798, 28] width 12 height 12
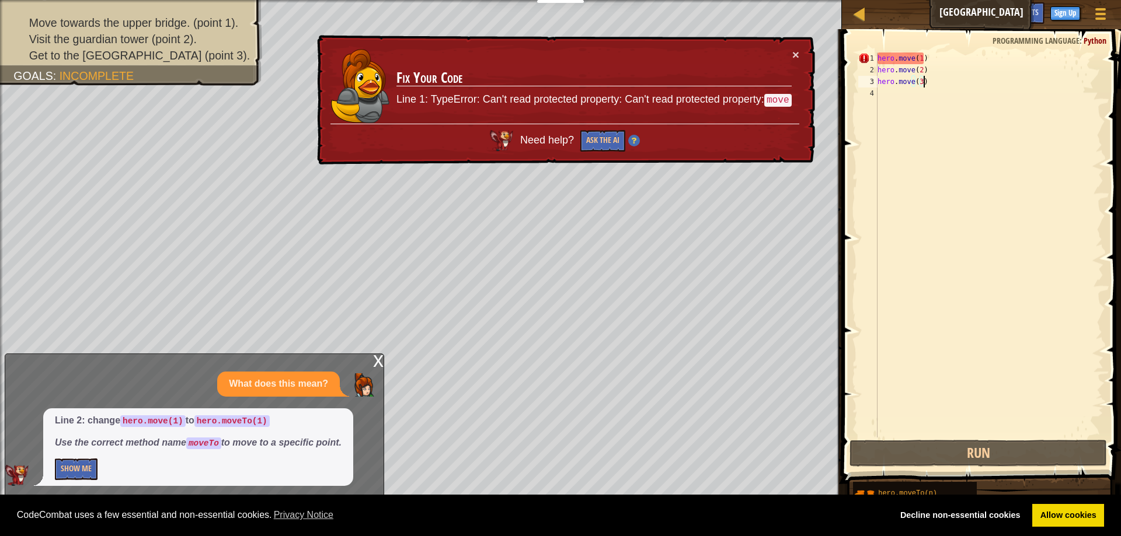
click at [791, 48] on td "Fix Your Code Line 1: TypeError: Can't read protected property: Can't read prot…" at bounding box center [594, 85] width 396 height 75
click at [798, 51] on button "×" at bounding box center [795, 54] width 7 height 12
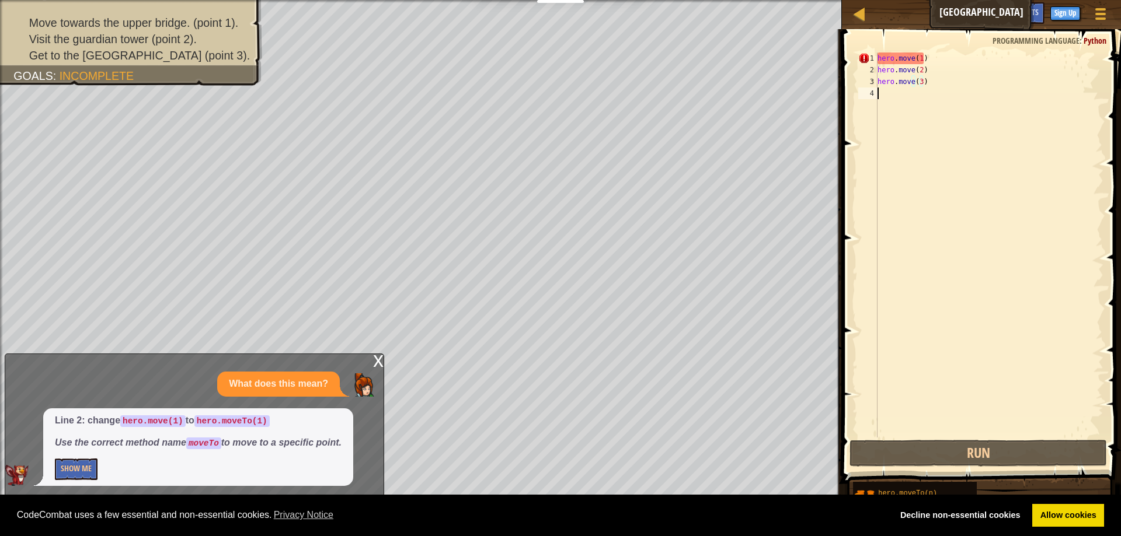
drag, startPoint x: 991, startPoint y: 124, endPoint x: 918, endPoint y: 155, distance: 78.7
click at [989, 125] on div "hero . move ( 1 ) hero . move ( 2 ) hero . move ( 3 )" at bounding box center [989, 257] width 228 height 409
drag, startPoint x: 902, startPoint y: 164, endPoint x: 1044, endPoint y: 146, distance: 143.6
click at [1045, 136] on div "hero . move ( 1 ) hero . move ( 2 ) hero . move ( 3 )" at bounding box center [989, 257] width 228 height 409
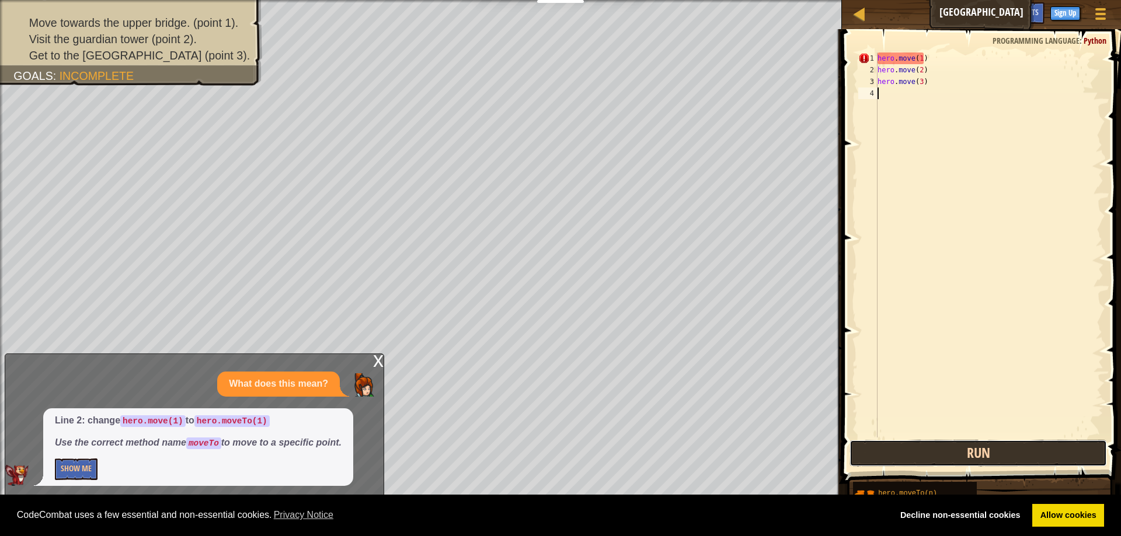
click at [884, 452] on button "Run" at bounding box center [977, 453] width 257 height 27
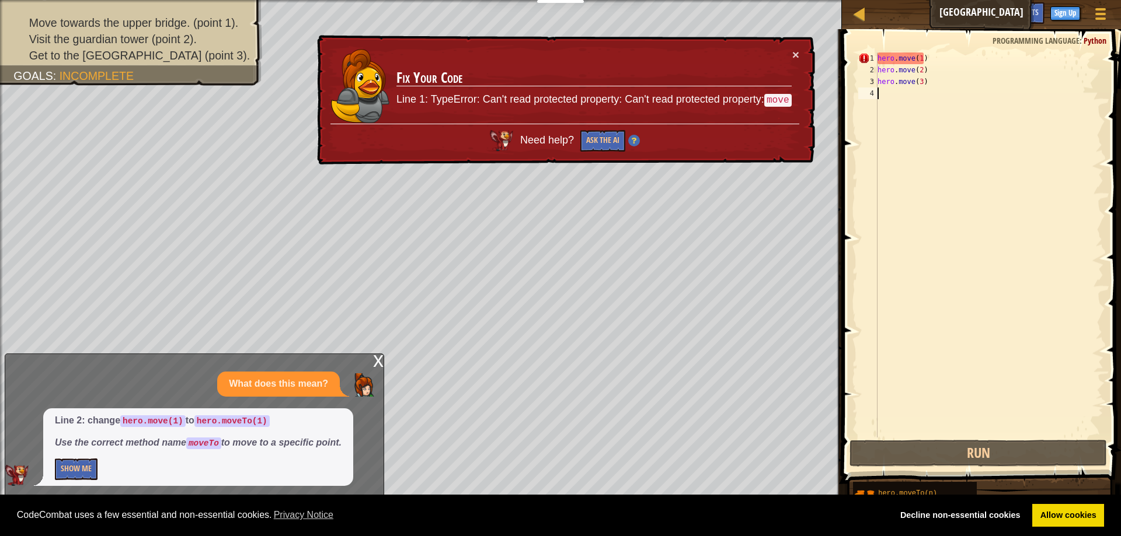
click at [772, 97] on code "move" at bounding box center [777, 100] width 27 height 13
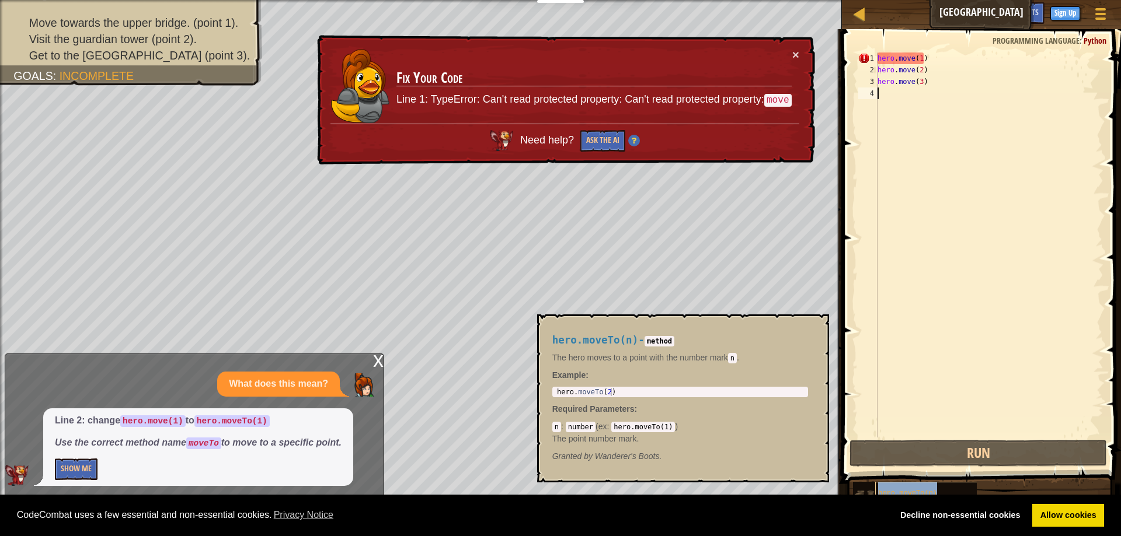
click at [893, 483] on div "hero.moveTo(n)" at bounding box center [931, 493] width 112 height 22
drag, startPoint x: 224, startPoint y: 400, endPoint x: 313, endPoint y: 368, distance: 94.9
click at [340, 372] on div "What does this mean? Line 2: change hero.move(1) to hero.moveTo(1) Use the corr…" at bounding box center [191, 429] width 372 height 114
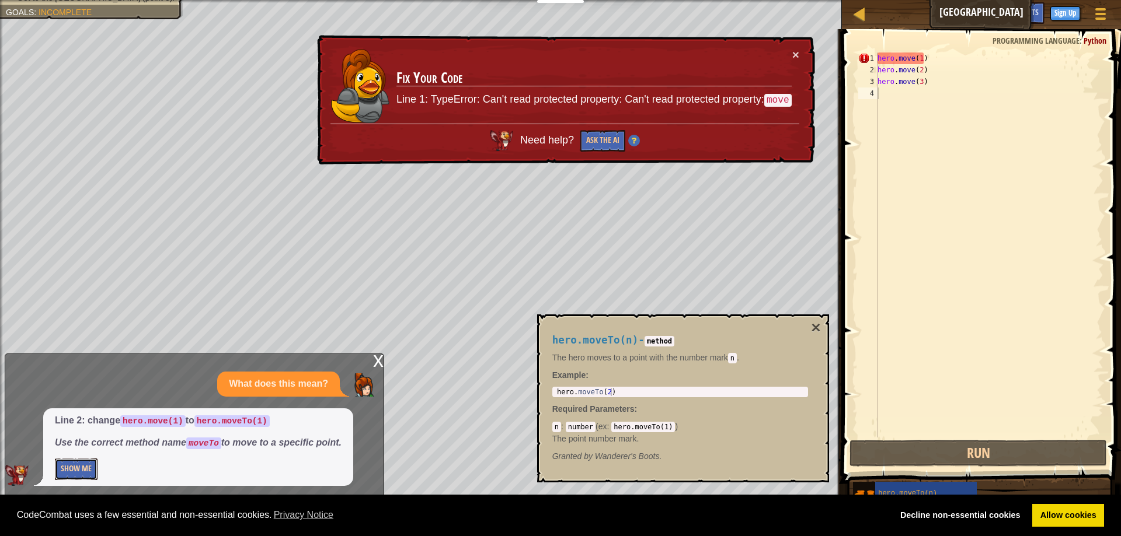
click at [63, 463] on button "Show Me" at bounding box center [76, 470] width 43 height 22
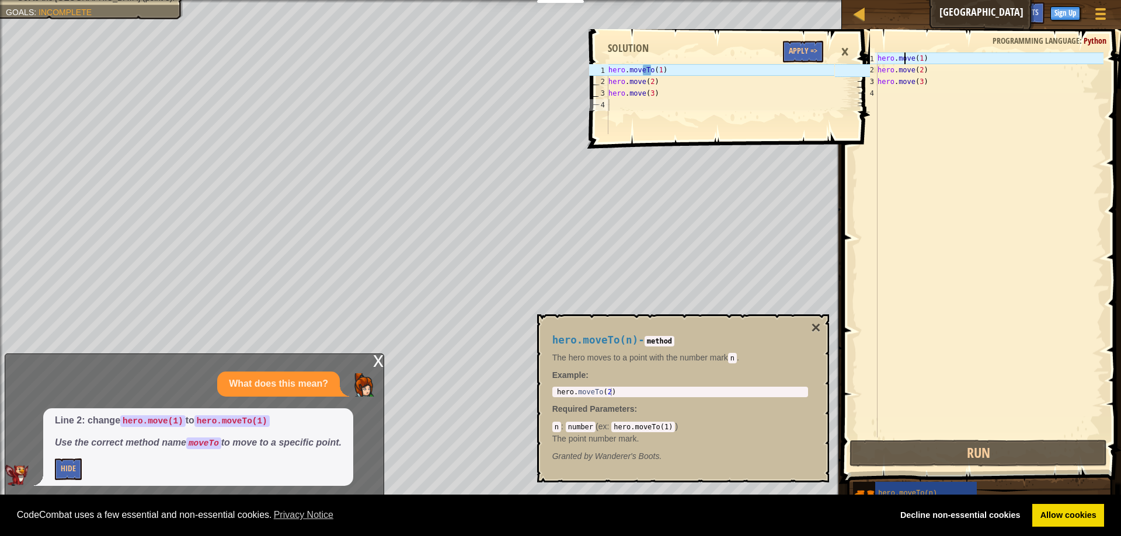
click at [904, 64] on div "hero . move ( 1 ) hero . move ( 2 ) hero . move ( 3 )" at bounding box center [989, 257] width 228 height 409
click at [912, 63] on div "hero . move ( 1 ) hero . move ( 2 ) hero . move ( 3 )" at bounding box center [989, 257] width 228 height 409
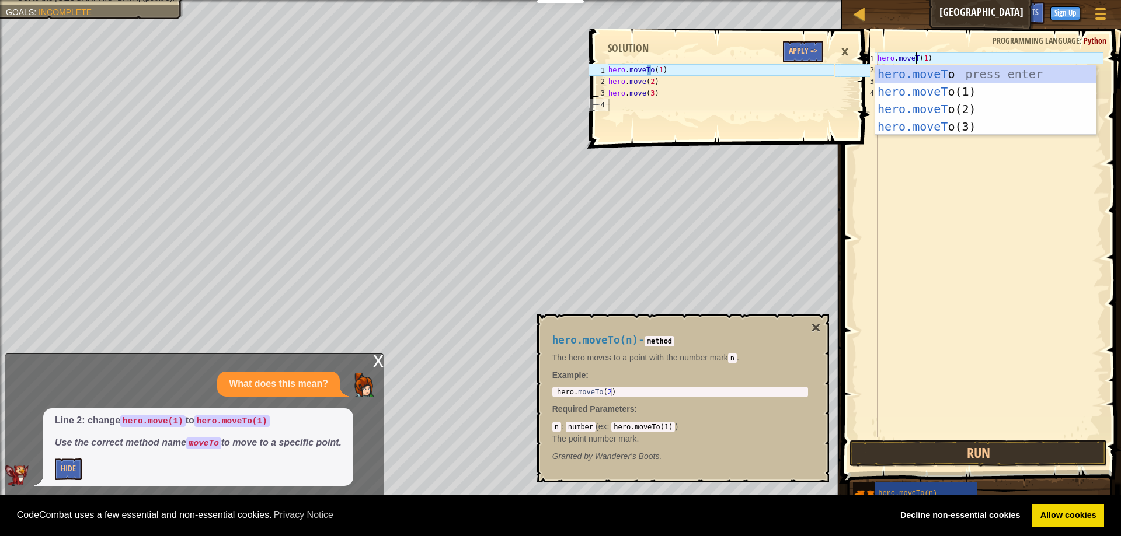
scroll to position [5, 4]
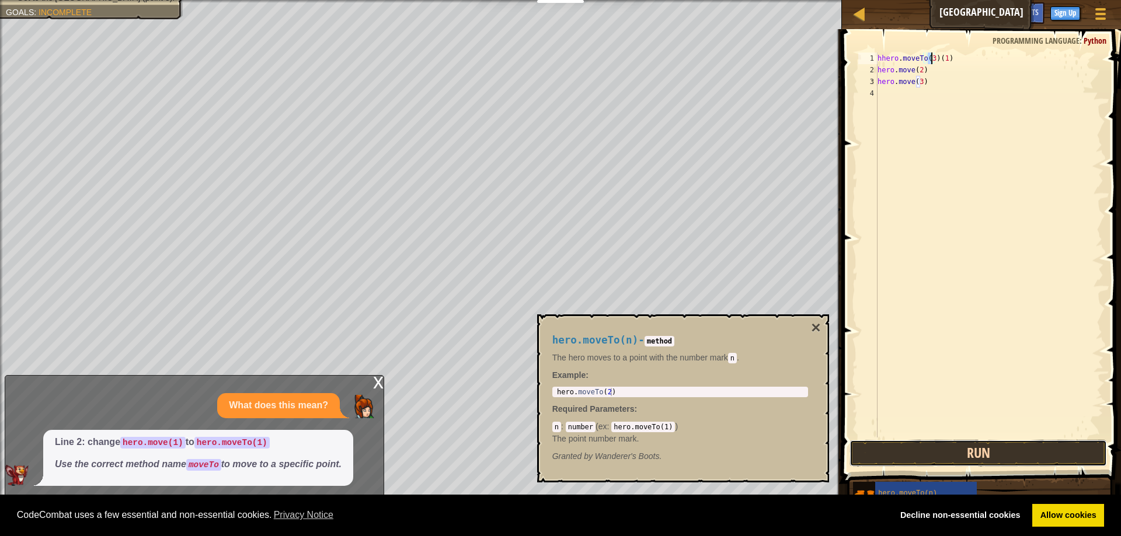
click at [1041, 458] on button "Run" at bounding box center [977, 453] width 257 height 27
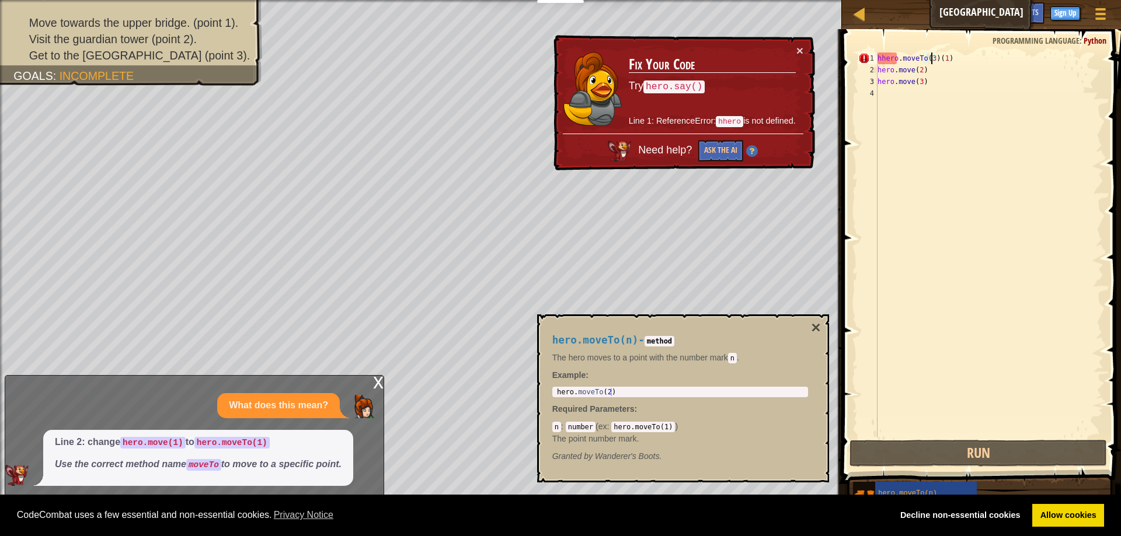
click at [822, 332] on div "hero.moveTo(n) - method The hero moves to a point with the number [PERSON_NAME]…" at bounding box center [683, 399] width 292 height 168
drag, startPoint x: 818, startPoint y: 318, endPoint x: 813, endPoint y: 323, distance: 7.0
click at [817, 318] on div "hero.moveTo(n) - method The hero moves to a point with the number [PERSON_NAME]…" at bounding box center [683, 399] width 292 height 168
click at [812, 325] on button "×" at bounding box center [815, 328] width 9 height 16
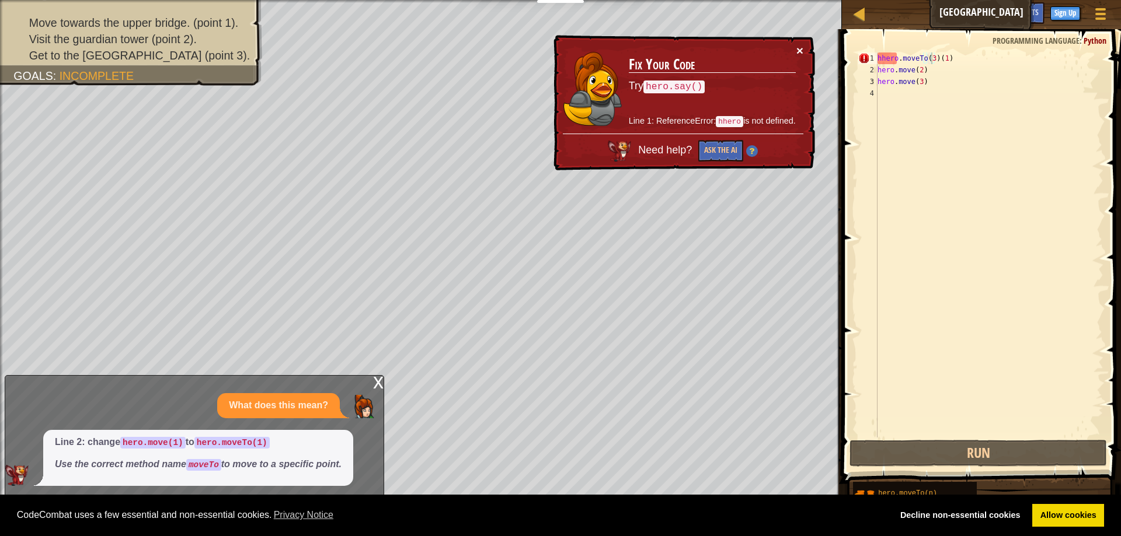
click at [797, 45] on button "×" at bounding box center [799, 50] width 7 height 12
click at [881, 57] on div "hhero . moveTo ( 3 ) ( 1 ) hero . move ( 2 ) hero . move ( 3 )" at bounding box center [989, 257] width 228 height 409
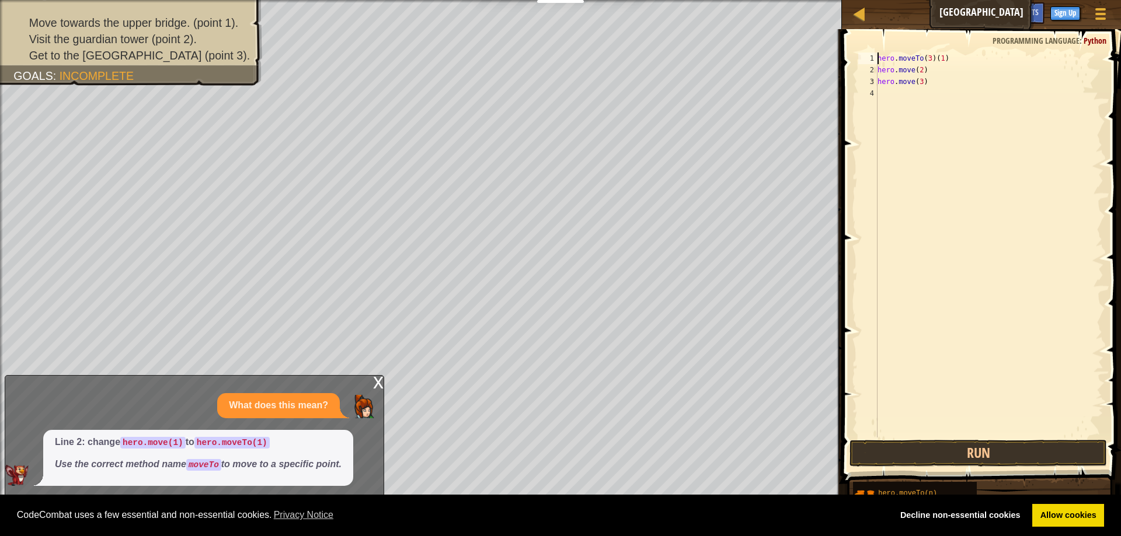
click at [928, 65] on div "hero . moveTo ( 3 ) ( 1 ) hero . move ( 2 ) hero . move ( 3 )" at bounding box center [989, 257] width 228 height 409
click at [928, 79] on div "hero . moveTo ( 3 ) ( 1 ) hero . move ( 2 ) hero . move ( 3 )" at bounding box center [989, 257] width 228 height 409
type textarea "h"
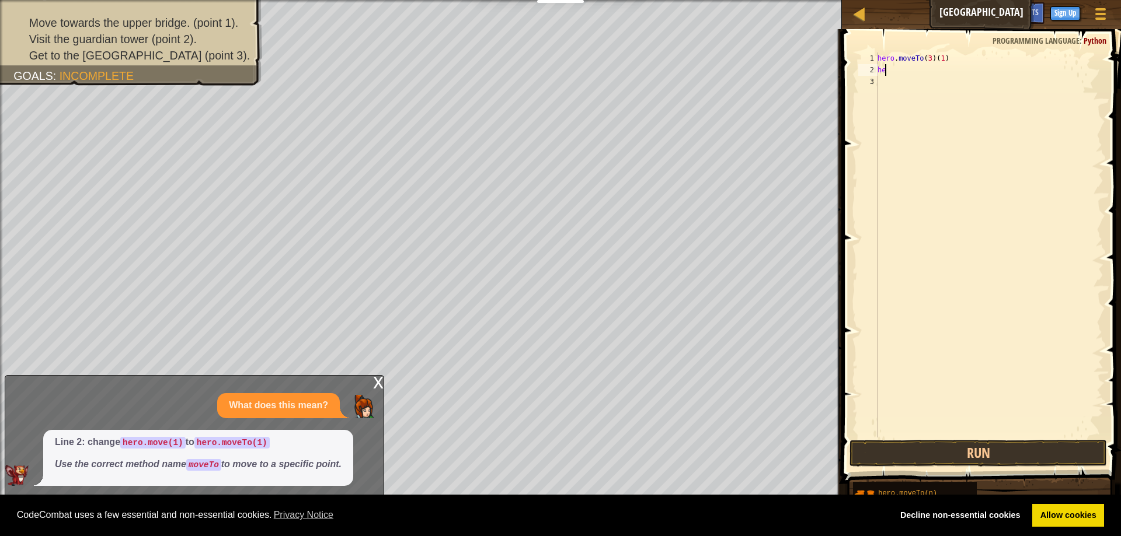
type textarea "h"
click at [932, 57] on div "hero . moveTo ( 3 ) ( 1 )" at bounding box center [989, 257] width 228 height 409
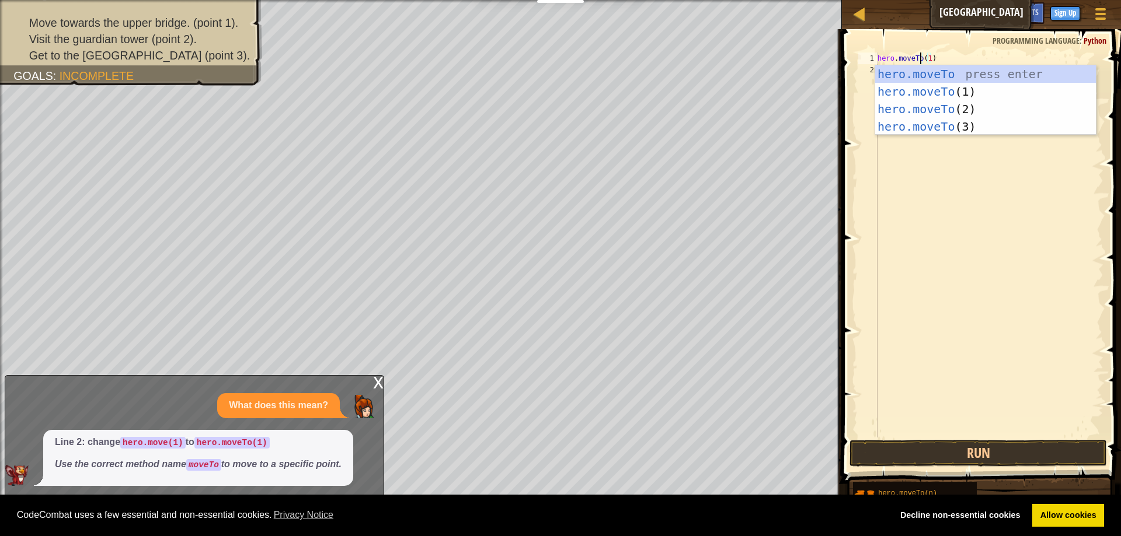
scroll to position [5, 4]
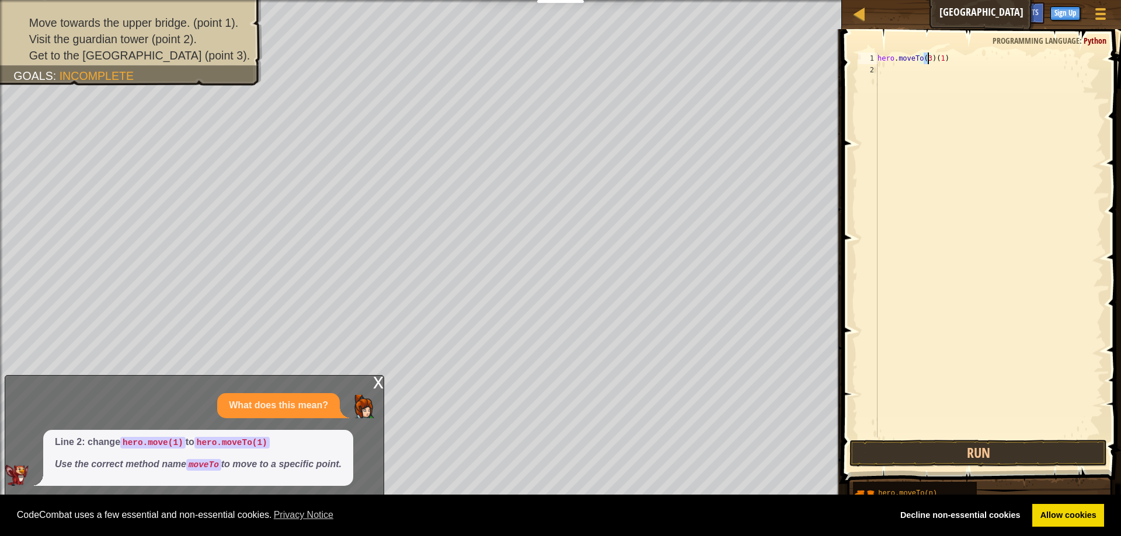
click at [932, 57] on div "hero . moveTo ( 3 ) ( 1 )" at bounding box center [989, 257] width 228 height 409
type textarea "hero.moveTo(1)"
click at [996, 450] on button "Run" at bounding box center [977, 453] width 257 height 27
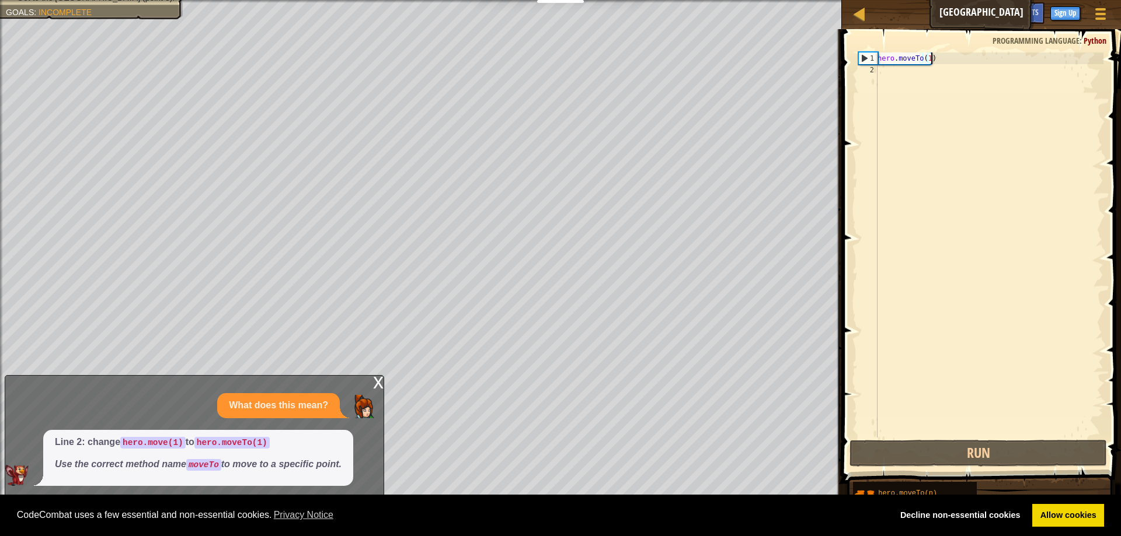
click at [932, 61] on div "hero . moveTo ( 1 )" at bounding box center [989, 257] width 228 height 409
click at [932, 80] on div "hero . moveTo ( 1 )" at bounding box center [989, 257] width 228 height 409
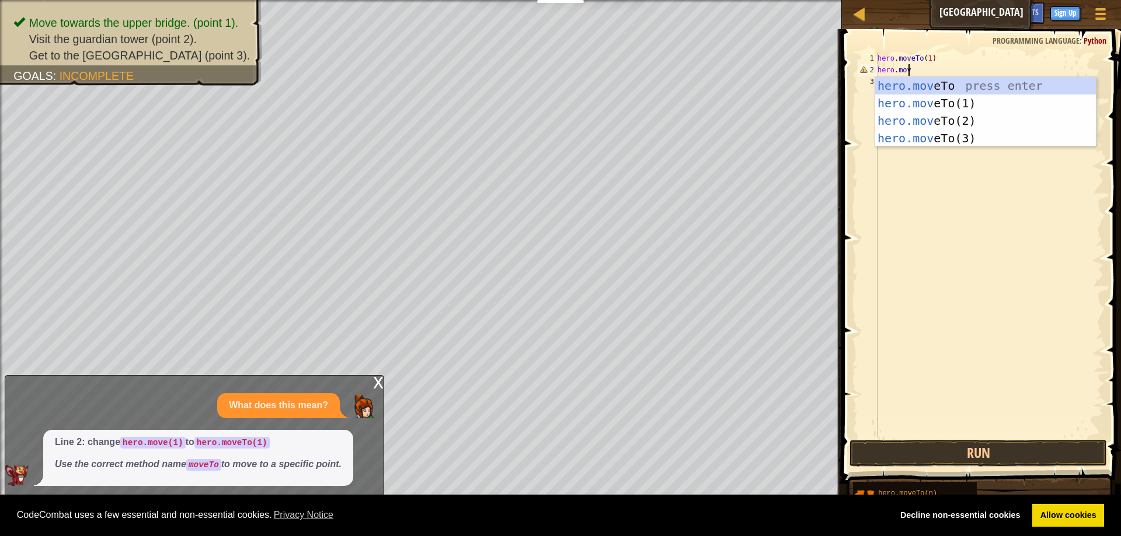
scroll to position [5, 2]
click at [961, 119] on div "hero.move To press enter hero.move To(1) press enter hero.move To(2) press ente…" at bounding box center [985, 129] width 221 height 105
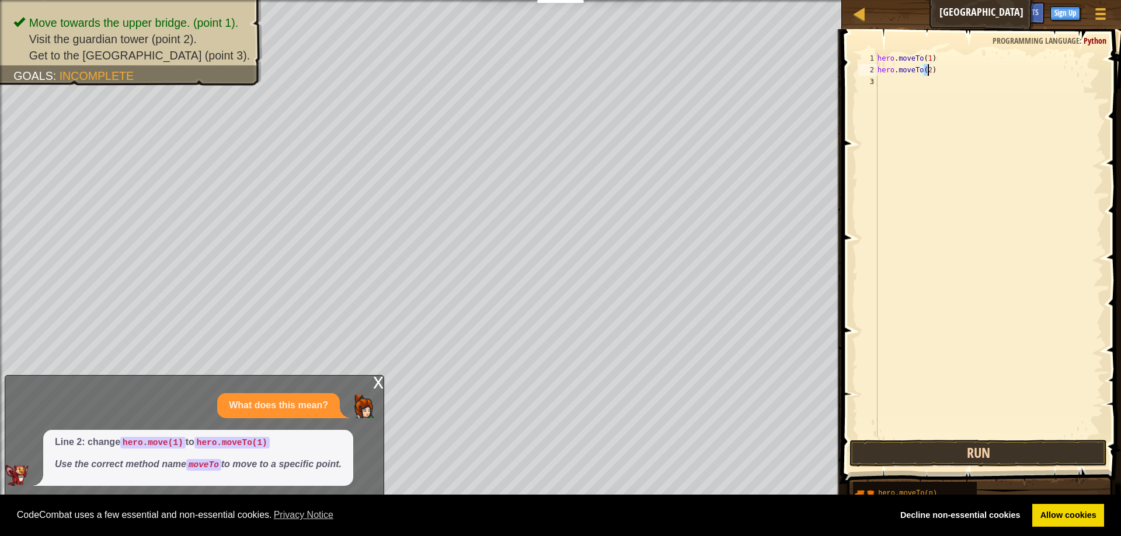
type textarea "hero.moveTo(2)"
click at [959, 448] on button "Run" at bounding box center [977, 453] width 257 height 27
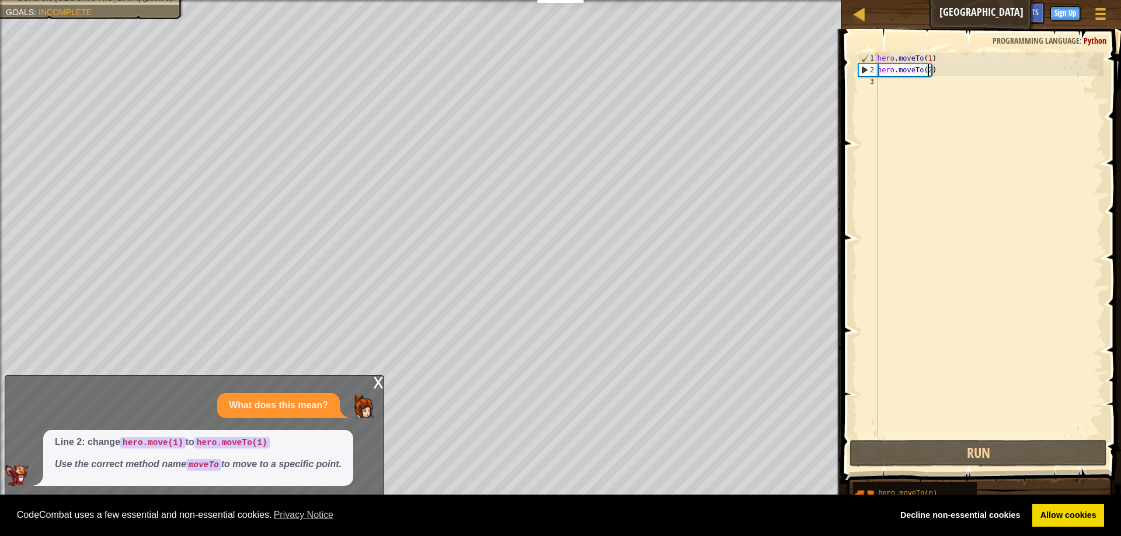
click at [939, 83] on div "hero . moveTo ( 1 ) hero . moveTo ( 2 )" at bounding box center [989, 257] width 228 height 409
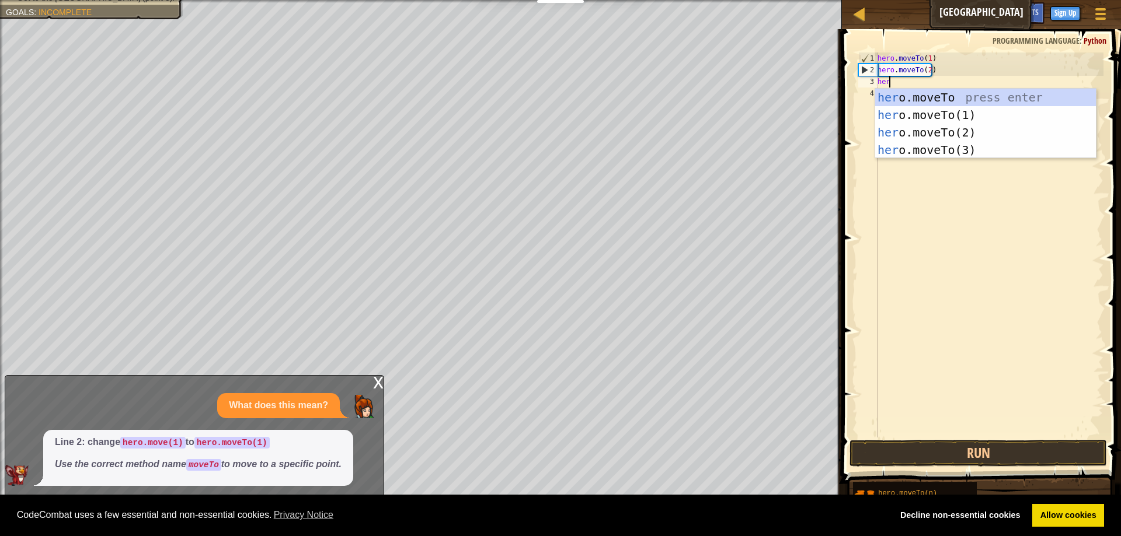
scroll to position [5, 1]
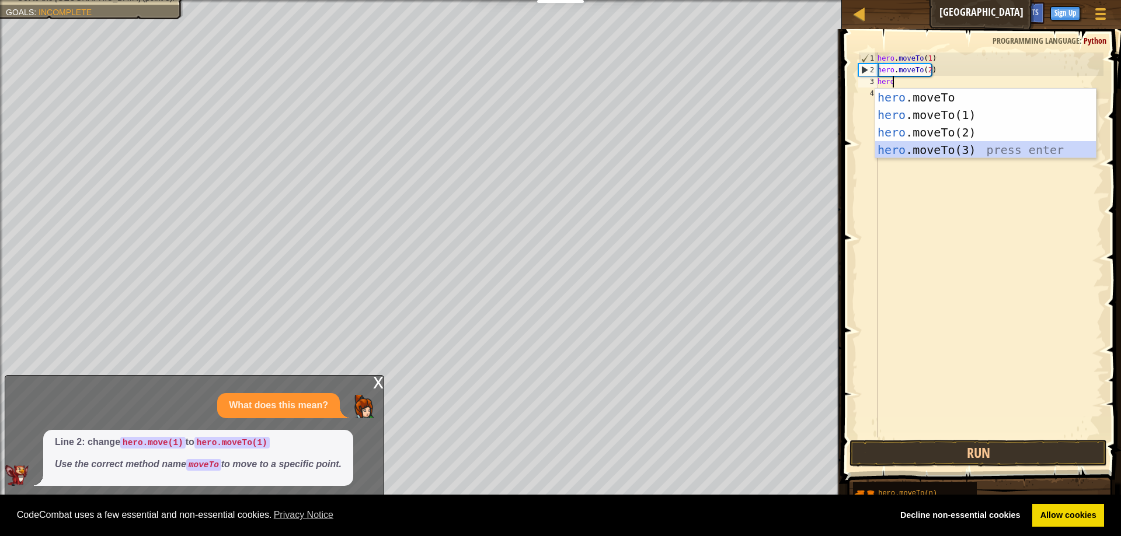
click at [975, 145] on div "hero .moveTo press enter hero .moveTo(1) press enter hero .moveTo(2) press ente…" at bounding box center [985, 141] width 221 height 105
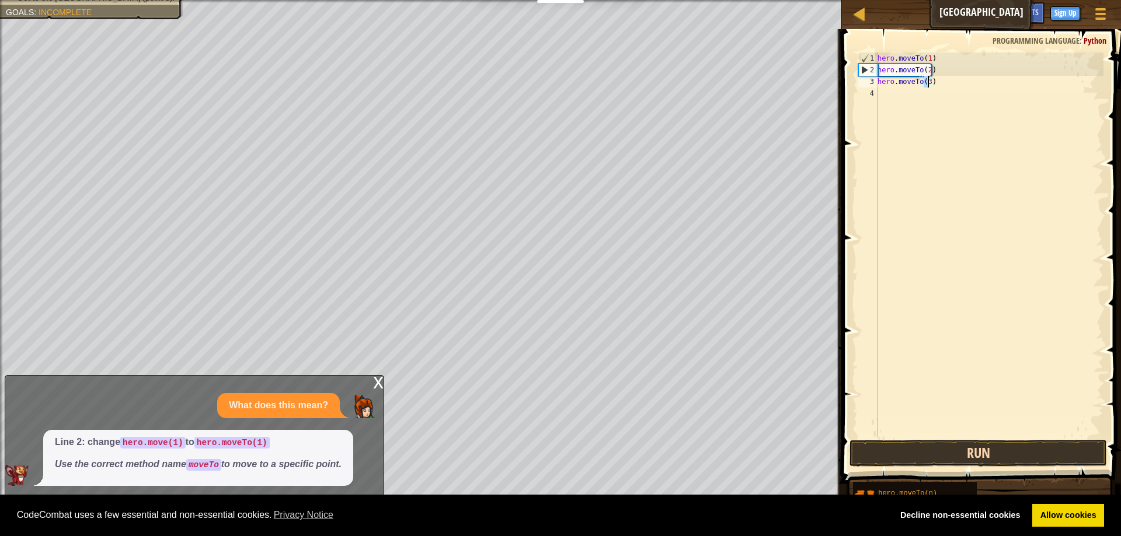
type textarea "hero.moveTo(3)"
click at [913, 454] on button "Run" at bounding box center [977, 453] width 257 height 27
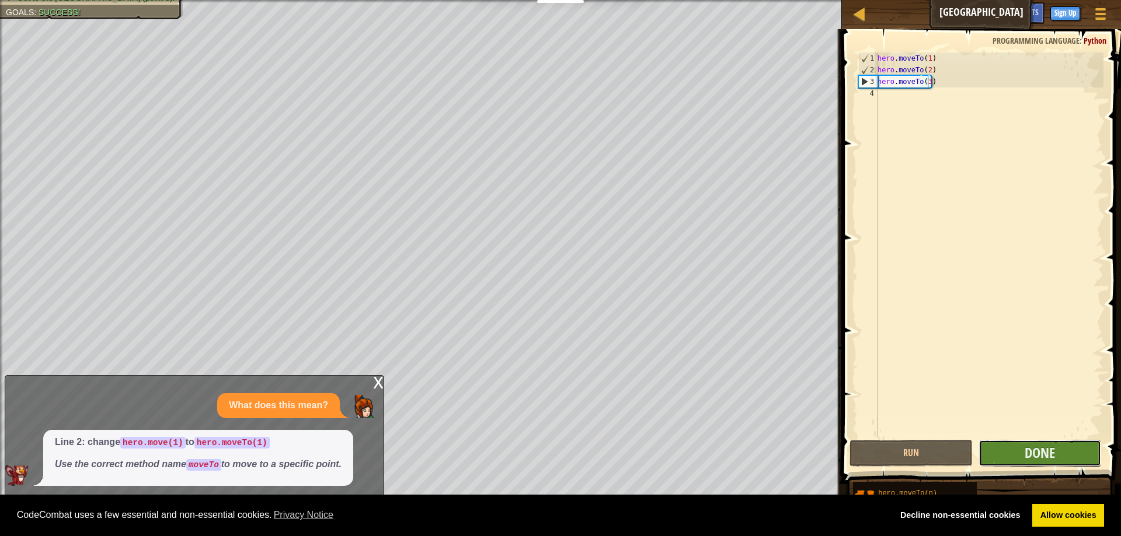
click at [1066, 456] on button "Done" at bounding box center [1039, 453] width 123 height 27
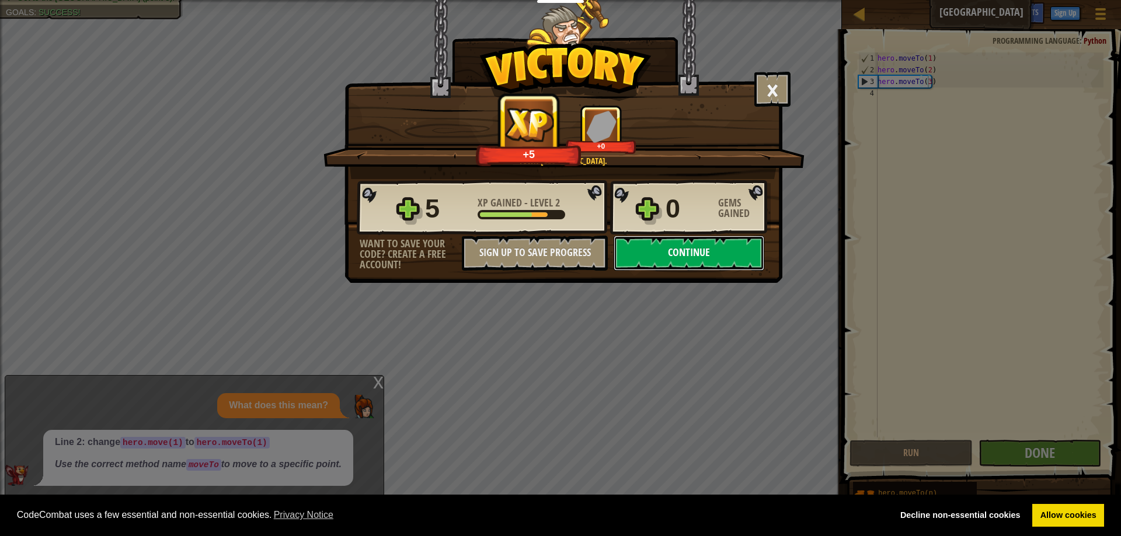
click at [660, 256] on button "Continue" at bounding box center [688, 253] width 151 height 35
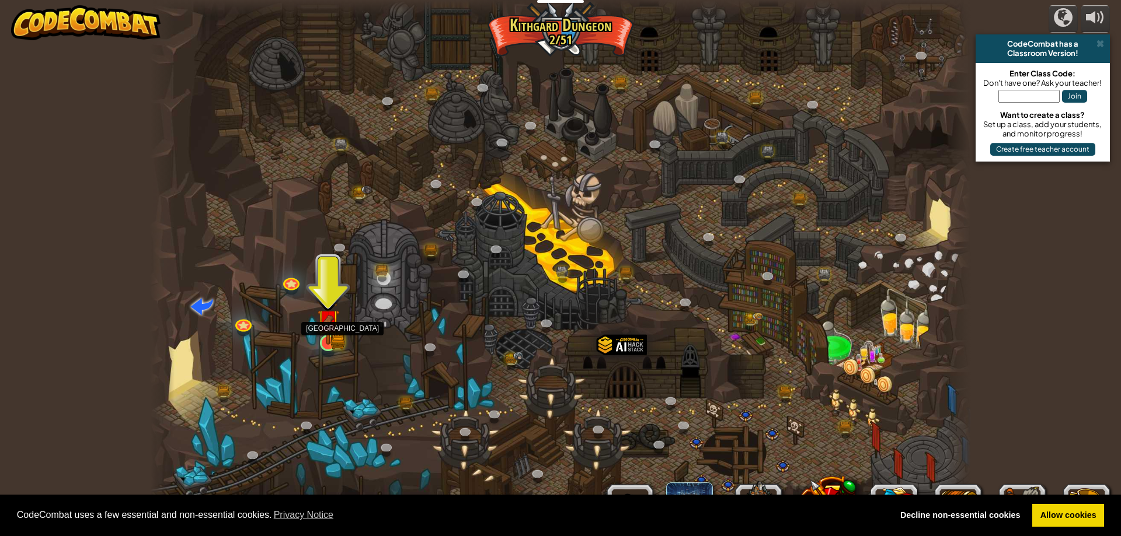
click at [333, 343] on img at bounding box center [328, 321] width 22 height 48
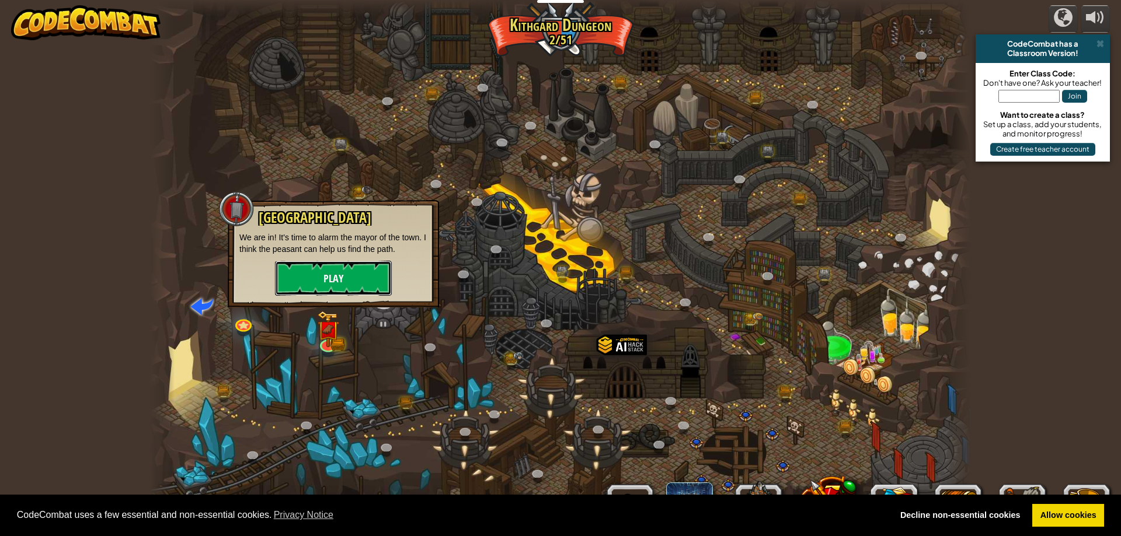
click at [334, 267] on button "Play" at bounding box center [333, 278] width 117 height 35
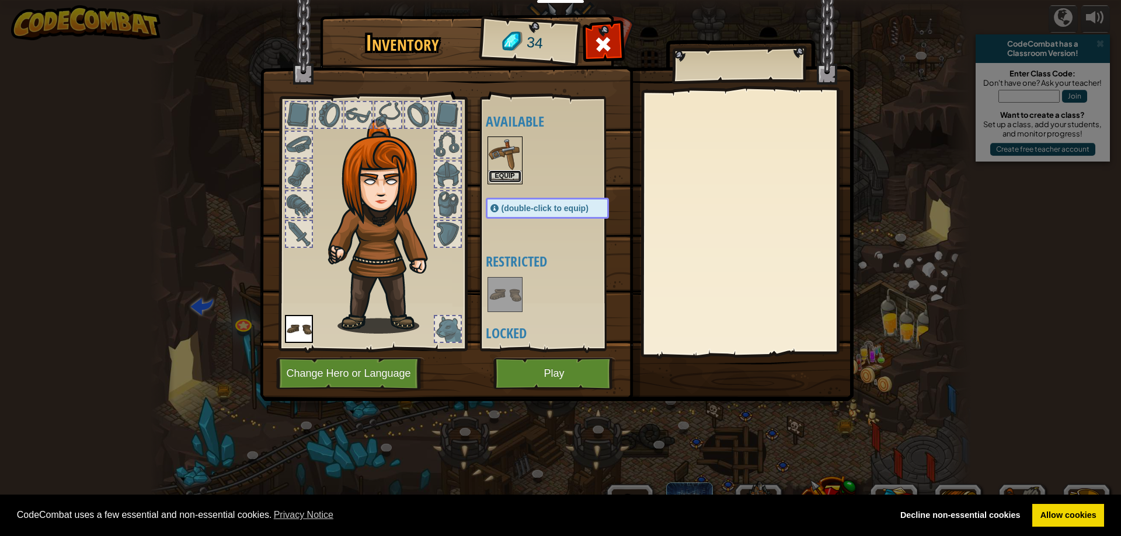
click at [504, 173] on button "Equip" at bounding box center [505, 176] width 33 height 12
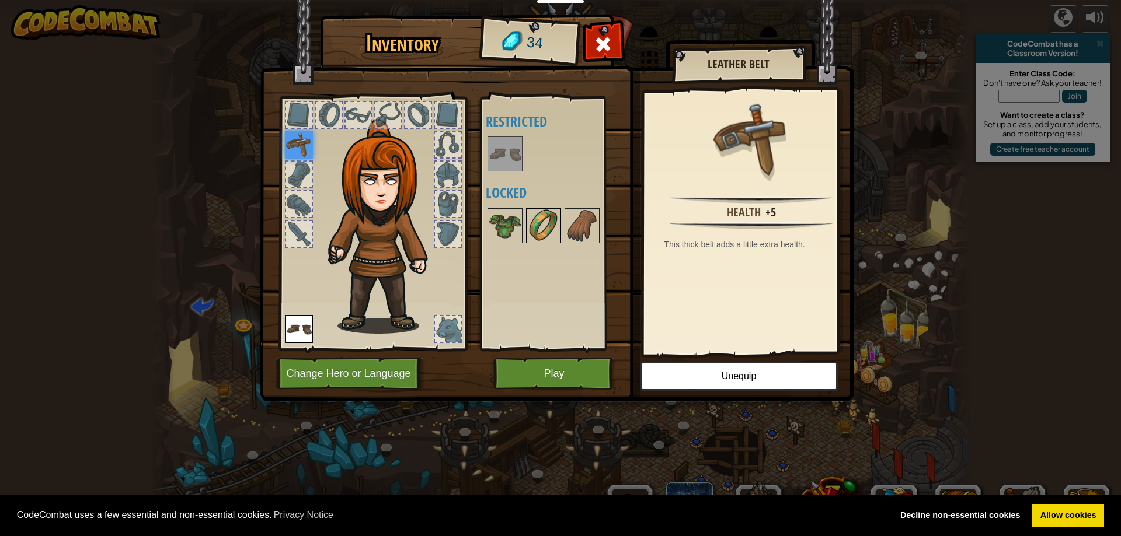
click at [543, 222] on img at bounding box center [543, 226] width 33 height 33
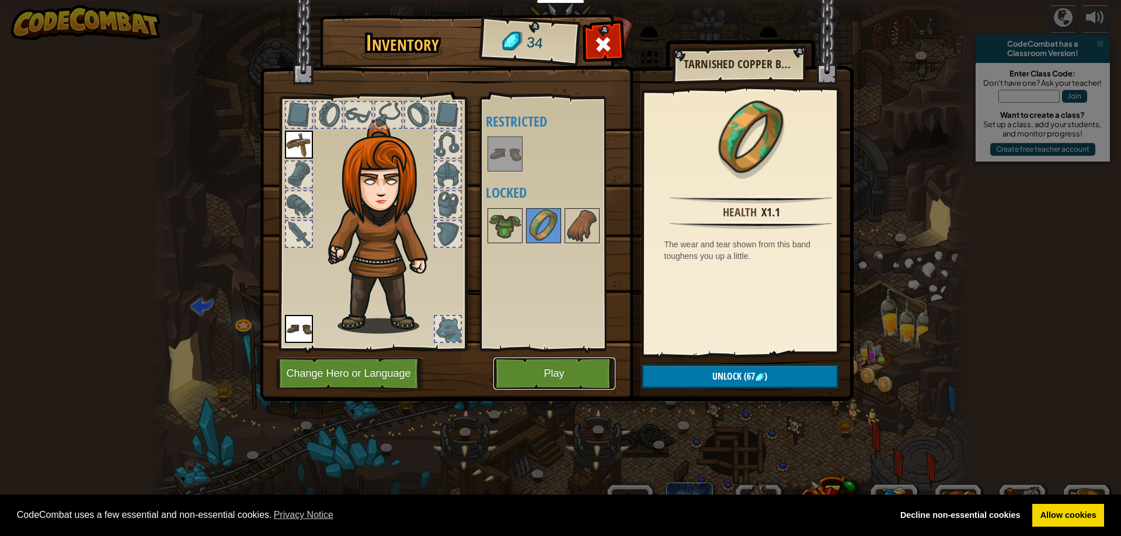
click at [578, 376] on button "Play" at bounding box center [554, 374] width 122 height 32
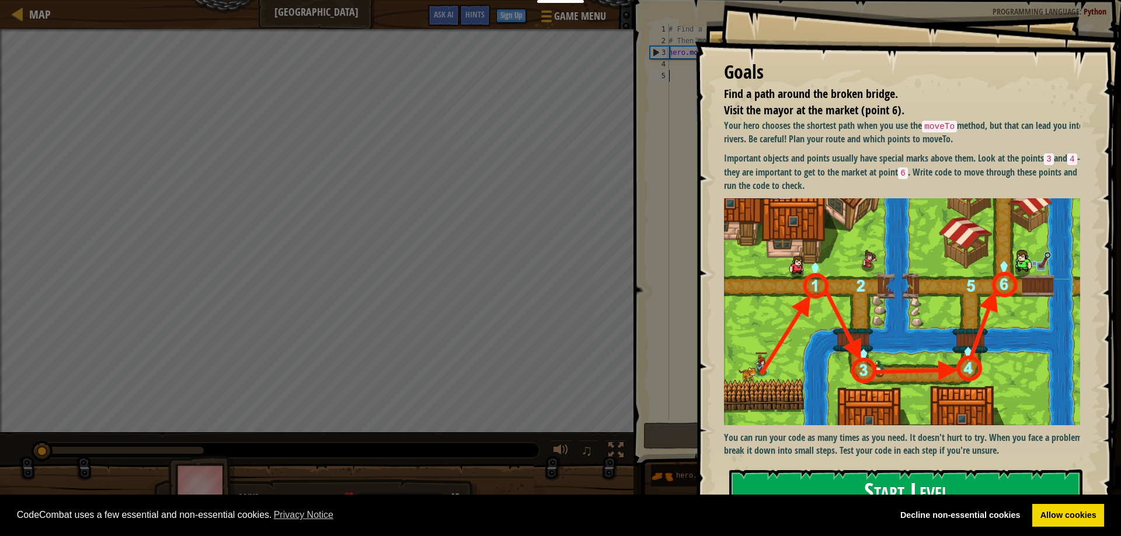
click at [821, 470] on button "Start Level" at bounding box center [905, 493] width 353 height 46
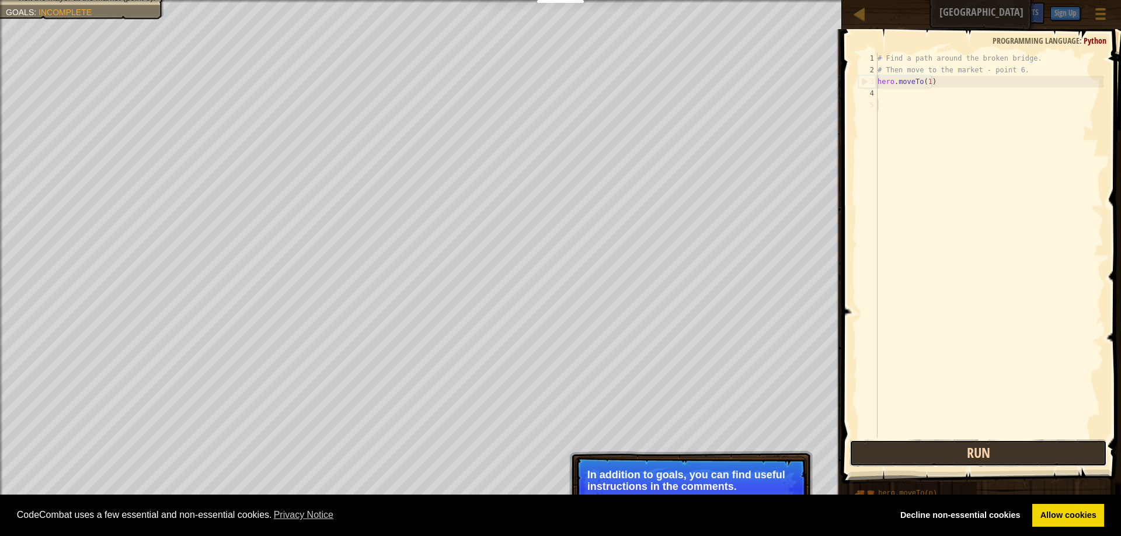
click at [994, 458] on button "Run" at bounding box center [977, 453] width 257 height 27
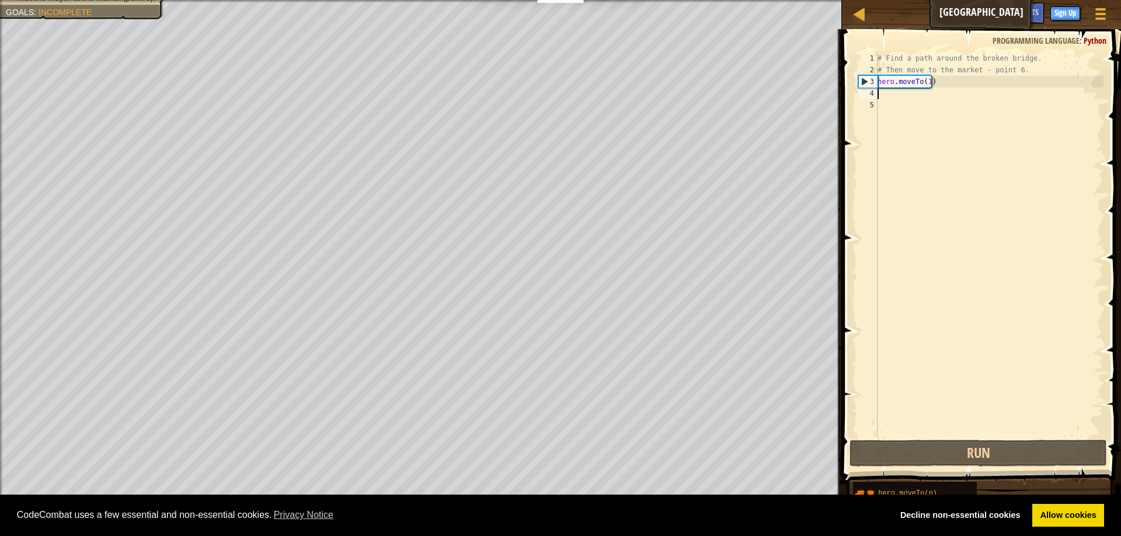
click at [952, 97] on div "# Find a path around the broken bridge. # Then move to the market - point 6. he…" at bounding box center [989, 257] width 228 height 409
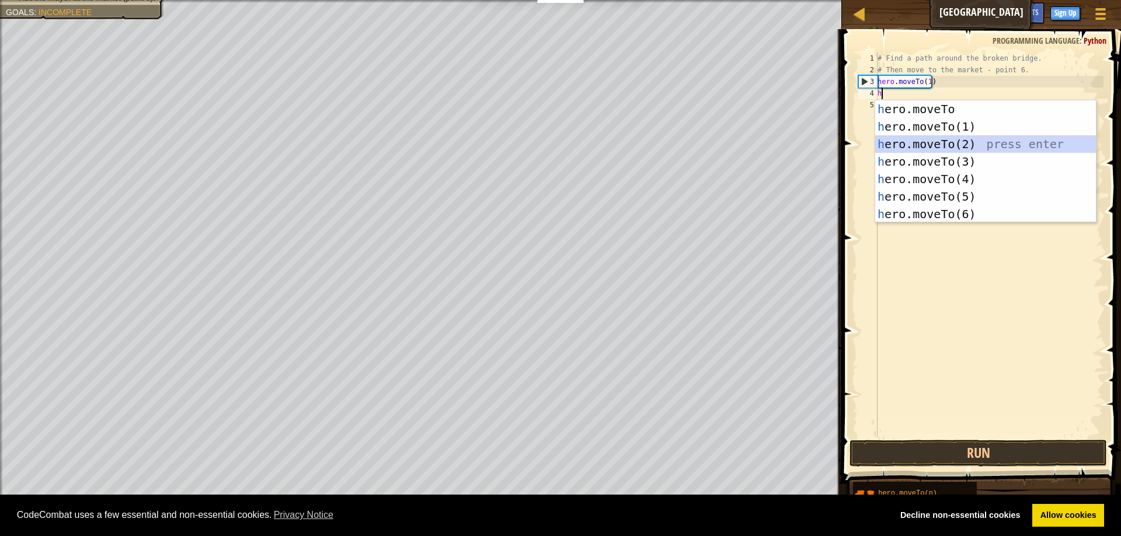
click at [946, 145] on div "h ero.moveTo press enter h ero.moveTo(1) press enter h ero.moveTo(2) press ente…" at bounding box center [985, 179] width 221 height 158
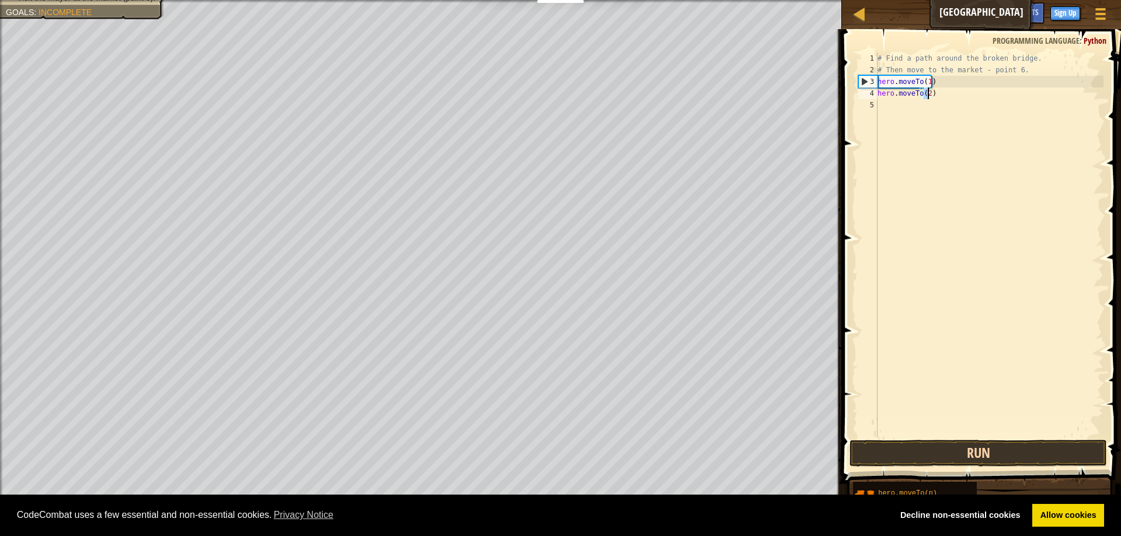
type textarea "hero.moveTo(2)"
click at [996, 448] on button "Run" at bounding box center [977, 453] width 257 height 27
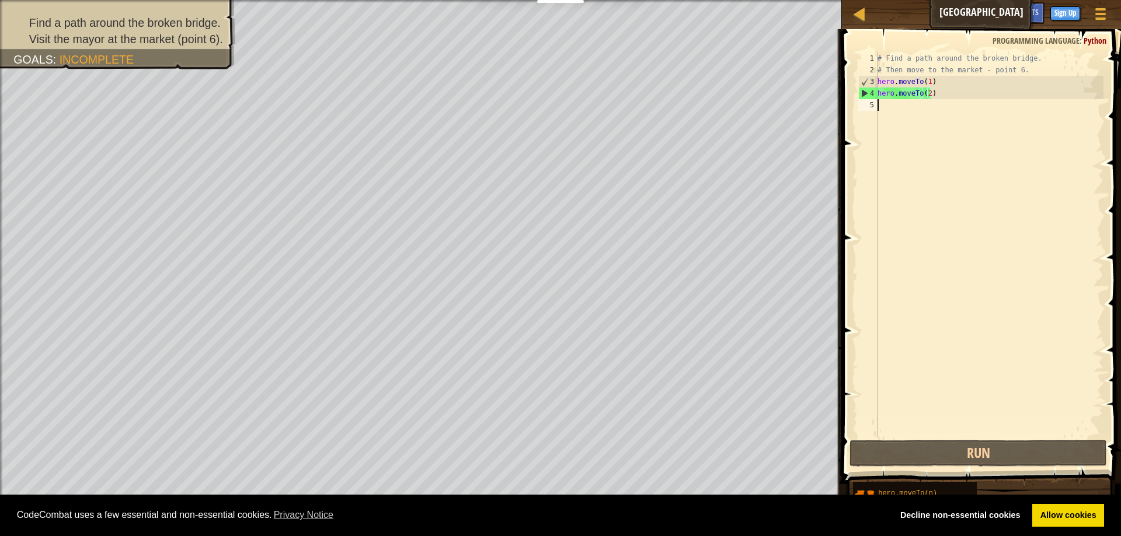
click at [904, 112] on div "# Find a path around the broken bridge. # Then move to the market - point 6. he…" at bounding box center [989, 257] width 228 height 409
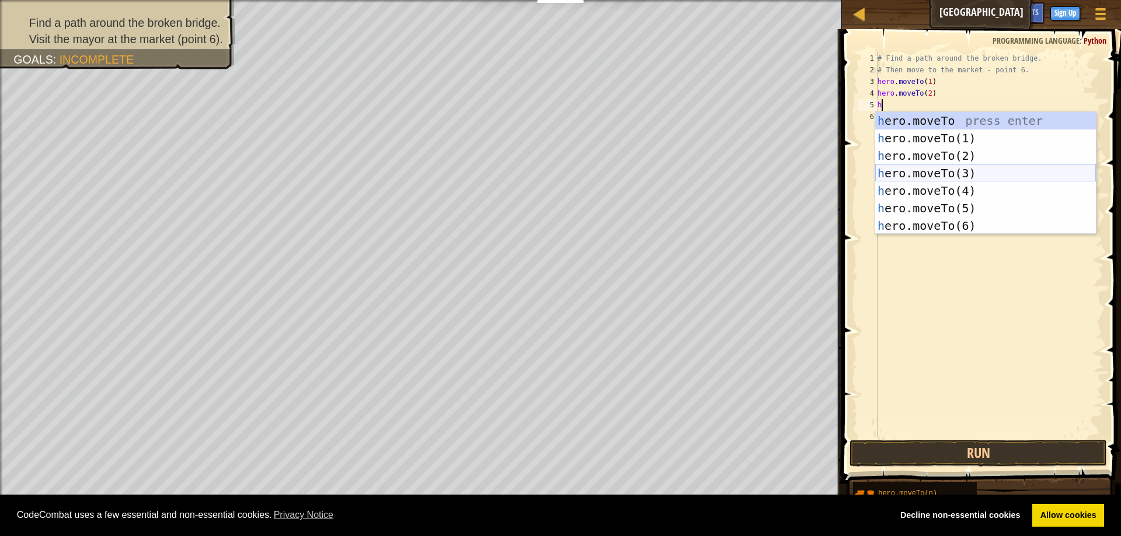
click at [920, 179] on div "h ero.moveTo press enter h ero.moveTo(1) press enter h ero.moveTo(2) press ente…" at bounding box center [985, 191] width 221 height 158
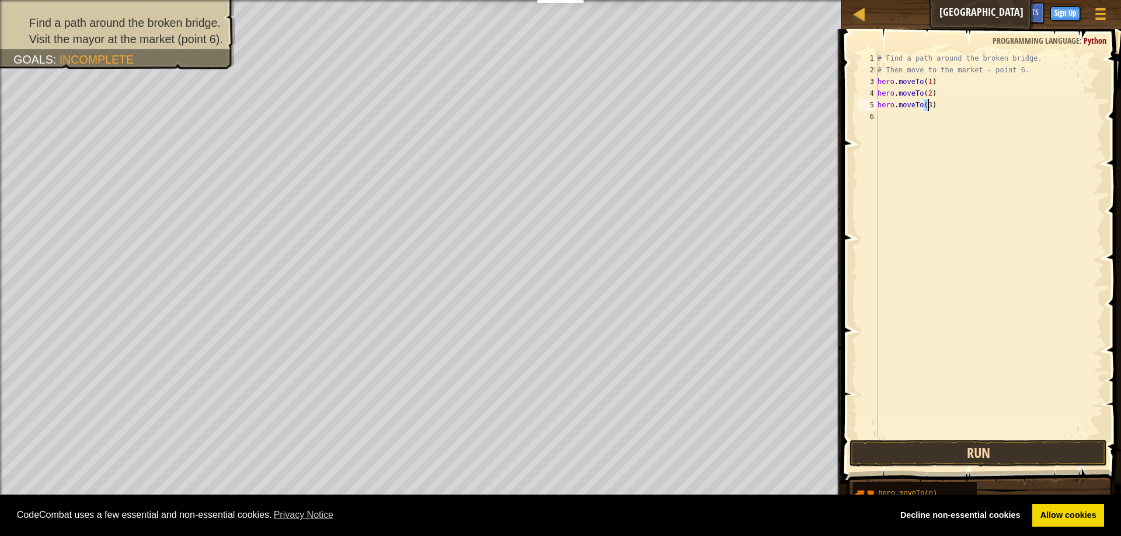
type textarea "hero.moveTo(3)"
click at [1002, 448] on button "Run" at bounding box center [977, 453] width 257 height 27
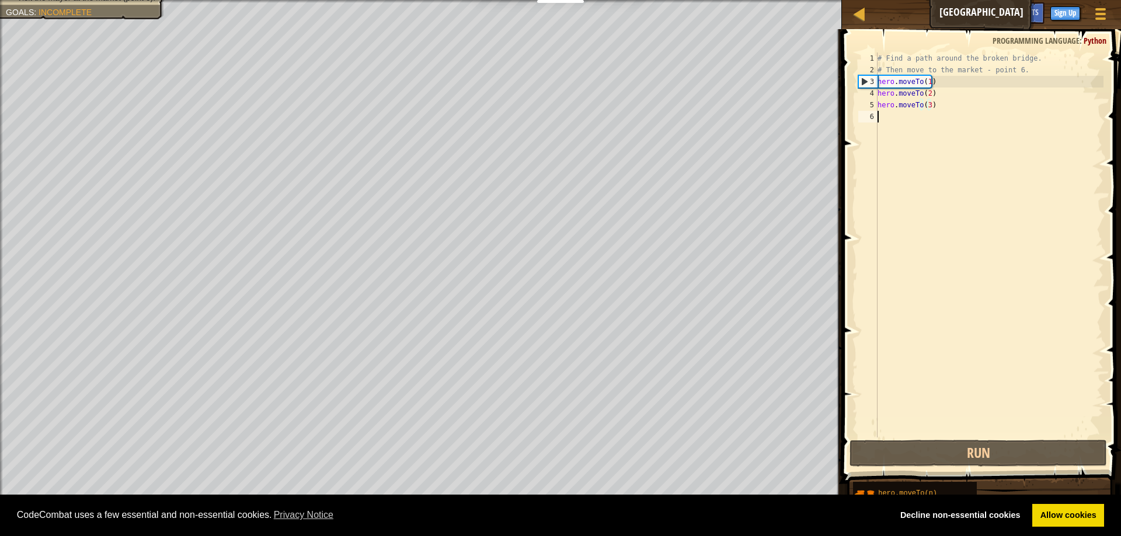
click at [904, 124] on div "# Find a path around the broken bridge. # Then move to the market - point 6. he…" at bounding box center [989, 257] width 228 height 409
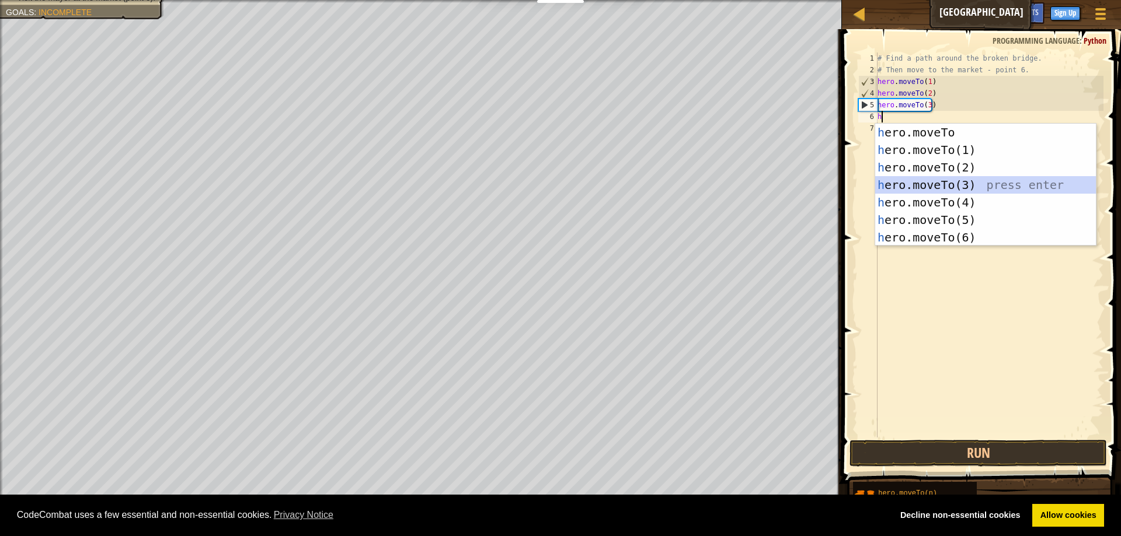
click at [956, 182] on div "h ero.moveTo press enter h ero.moveTo(1) press enter h ero.moveTo(2) press ente…" at bounding box center [985, 203] width 221 height 158
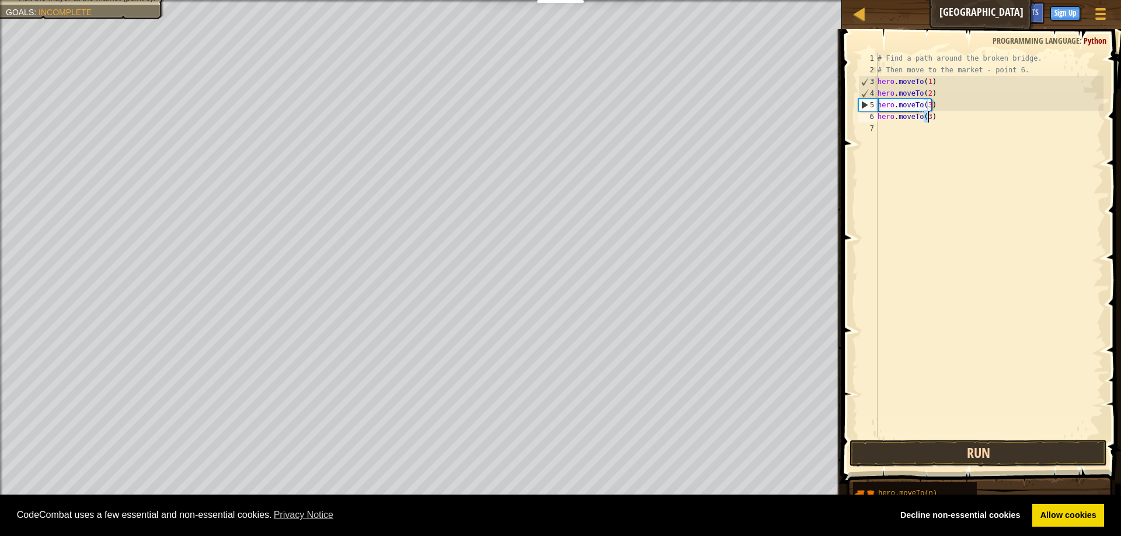
type textarea "hero.moveTo(3)"
click at [924, 456] on button "Run" at bounding box center [977, 453] width 257 height 27
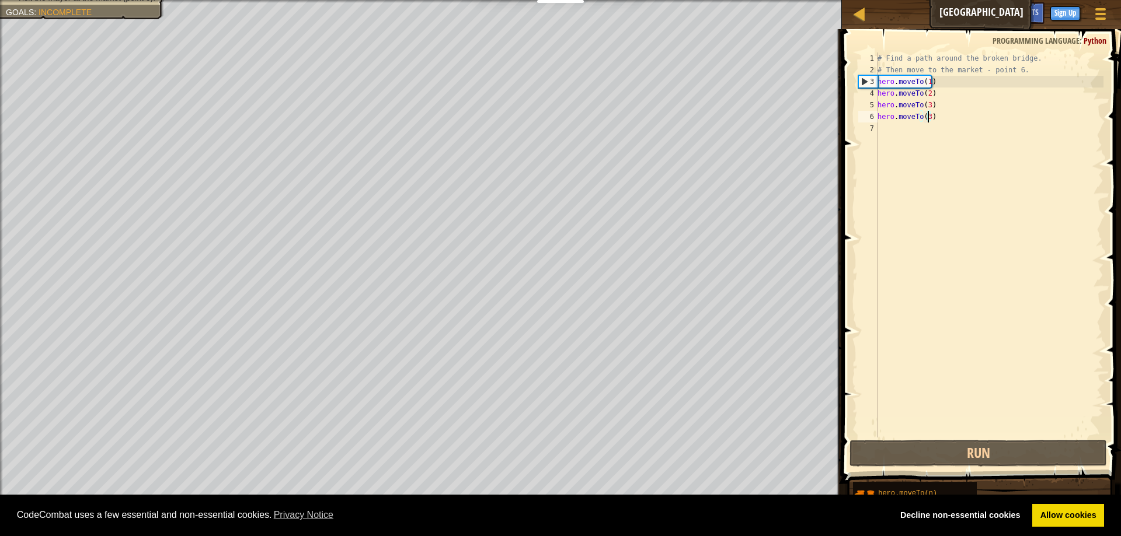
click at [923, 121] on div "# Find a path around the broken bridge. # Then move to the market - point 6. he…" at bounding box center [989, 257] width 228 height 409
click at [922, 134] on div "# Find a path around the broken bridge. # Then move to the market - point 6. he…" at bounding box center [989, 257] width 228 height 409
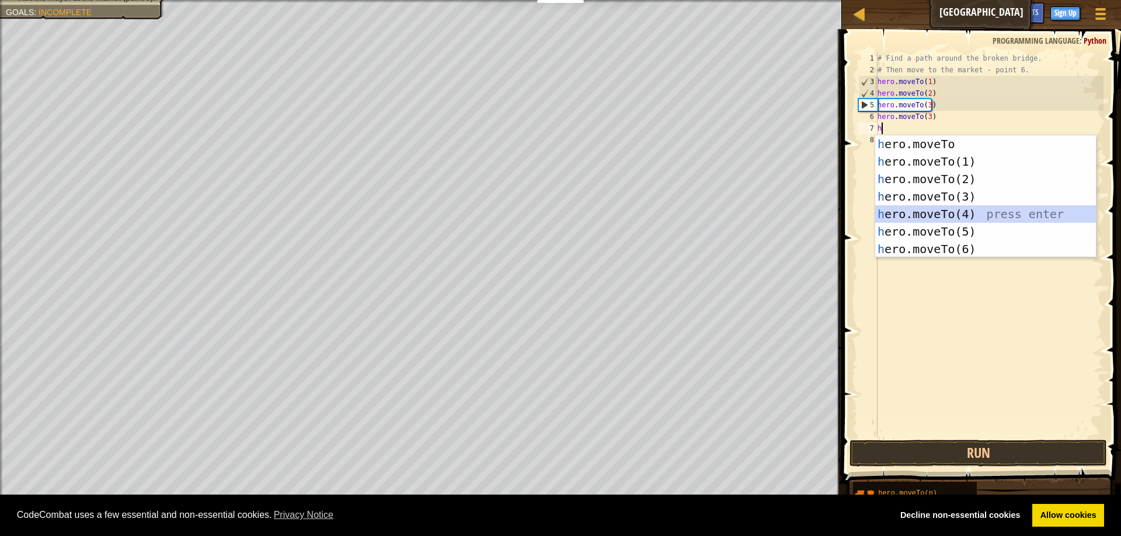
click at [937, 211] on div "h ero.moveTo press enter h ero.moveTo(1) press enter h ero.moveTo(2) press ente…" at bounding box center [985, 214] width 221 height 158
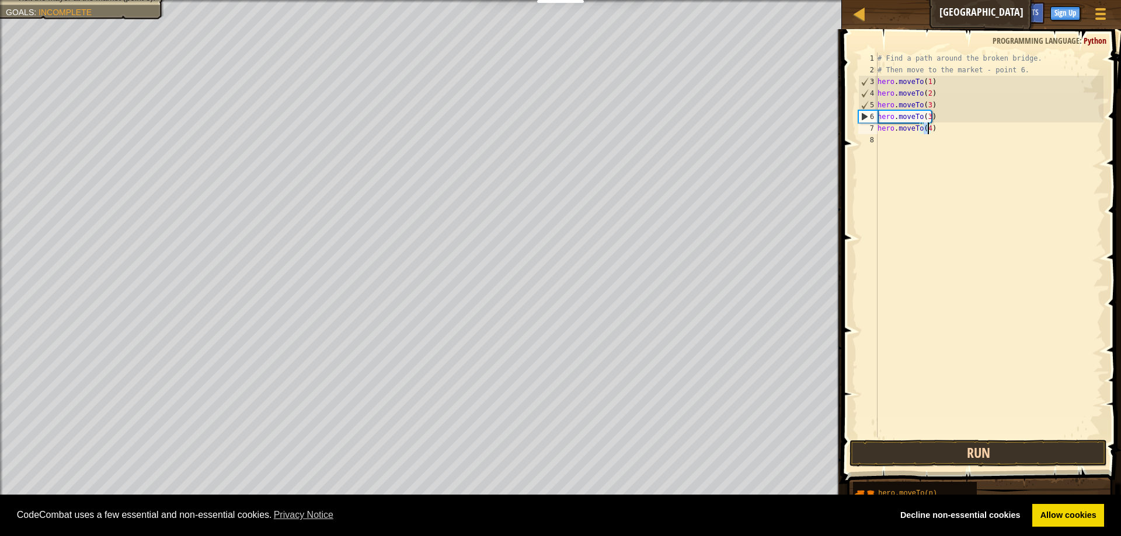
type textarea "hero.moveTo(4)"
click at [972, 457] on button "Run" at bounding box center [977, 453] width 257 height 27
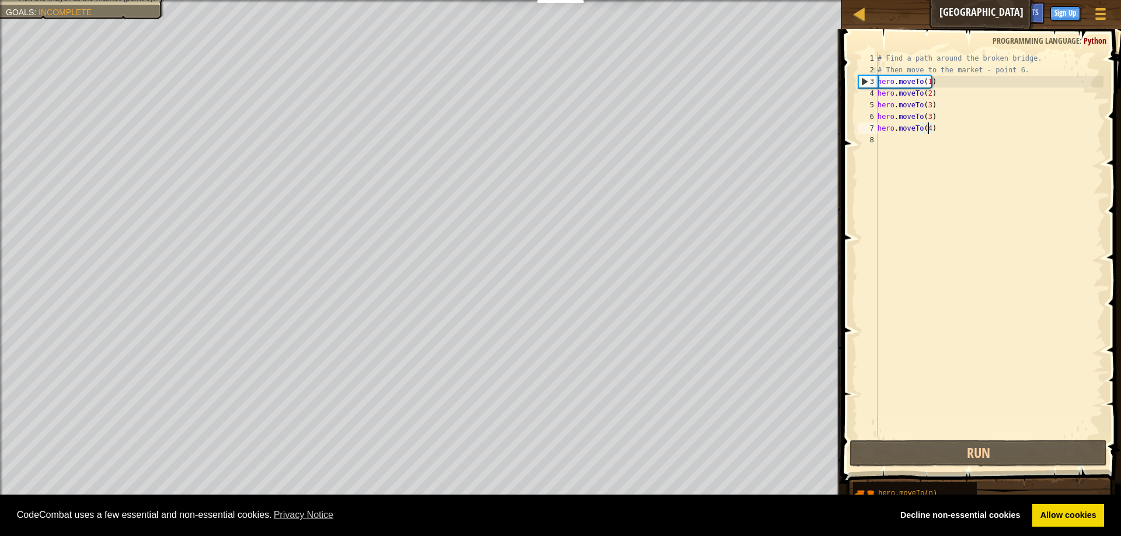
click at [930, 142] on div "# Find a path around the broken bridge. # Then move to the market - point 6. he…" at bounding box center [989, 257] width 228 height 409
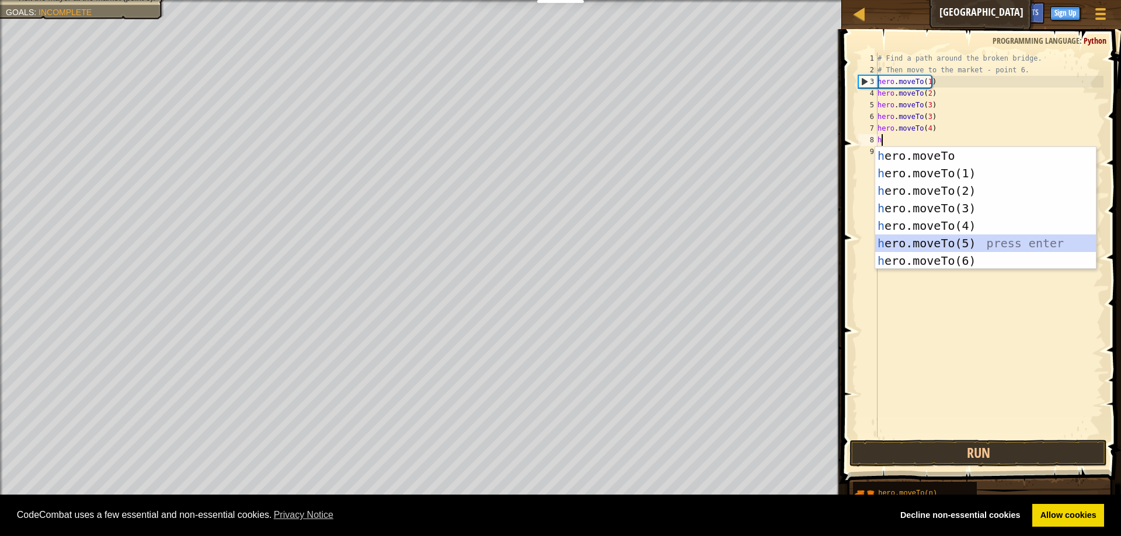
click at [940, 250] on div "h ero.moveTo press enter h ero.moveTo(1) press enter h ero.moveTo(2) press ente…" at bounding box center [985, 226] width 221 height 158
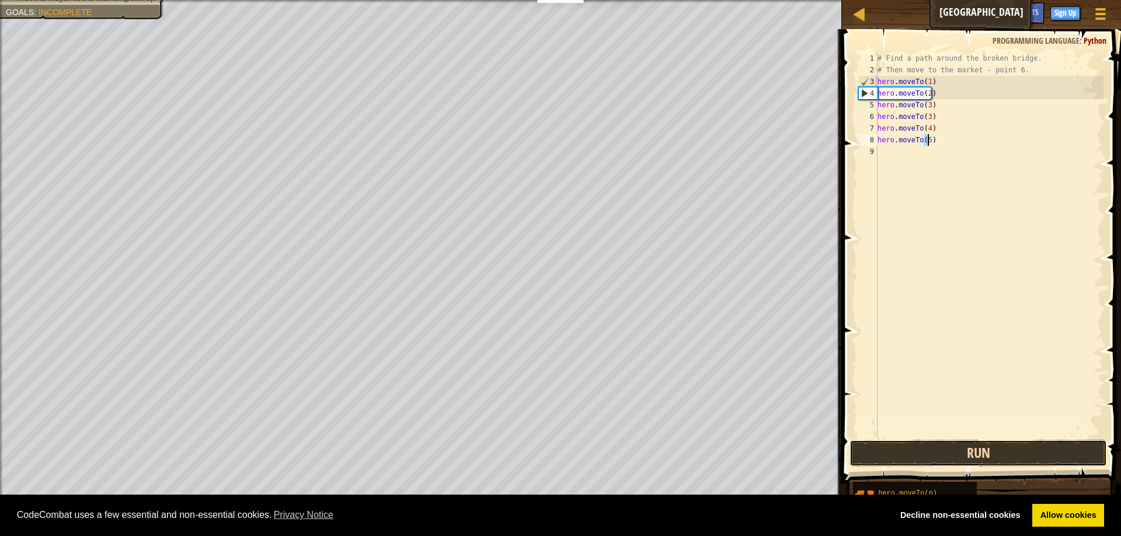
click at [943, 449] on button "Run" at bounding box center [977, 453] width 257 height 27
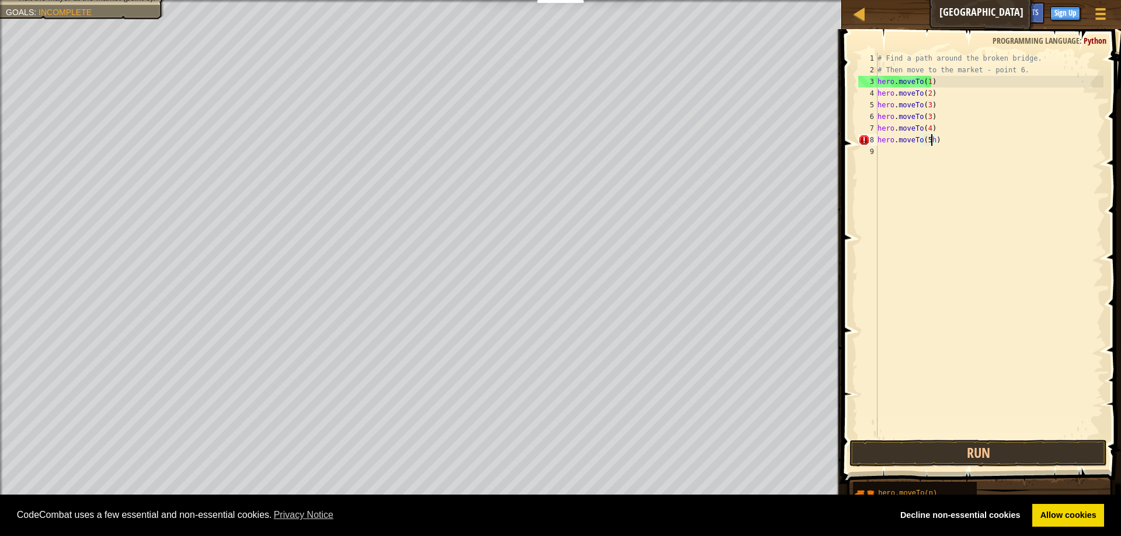
type textarea "hero.moveTo(5)"
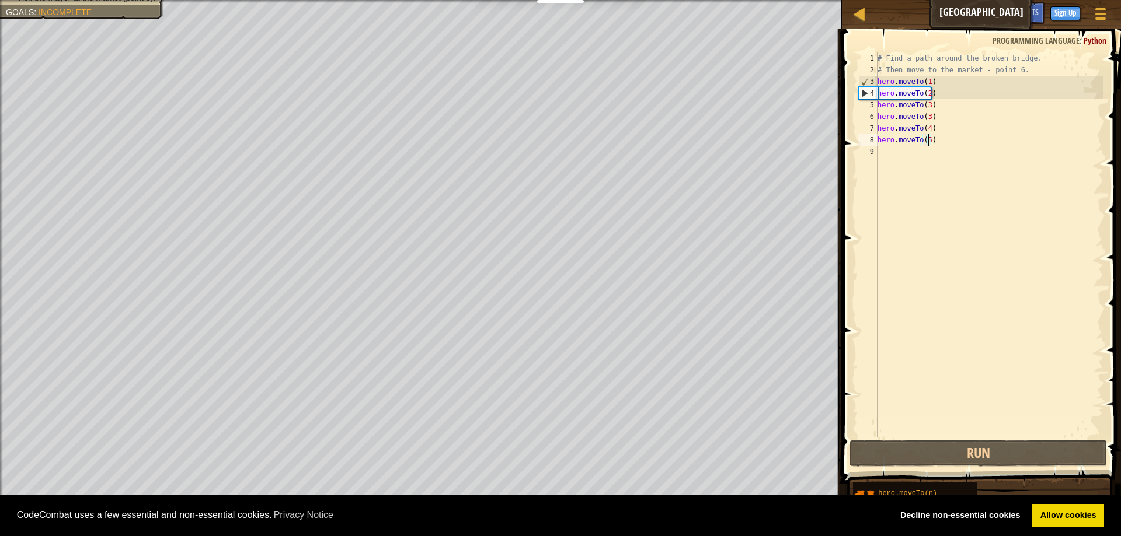
click at [946, 162] on div "# Find a path around the broken bridge. # Then move to the market - point 6. he…" at bounding box center [989, 257] width 228 height 409
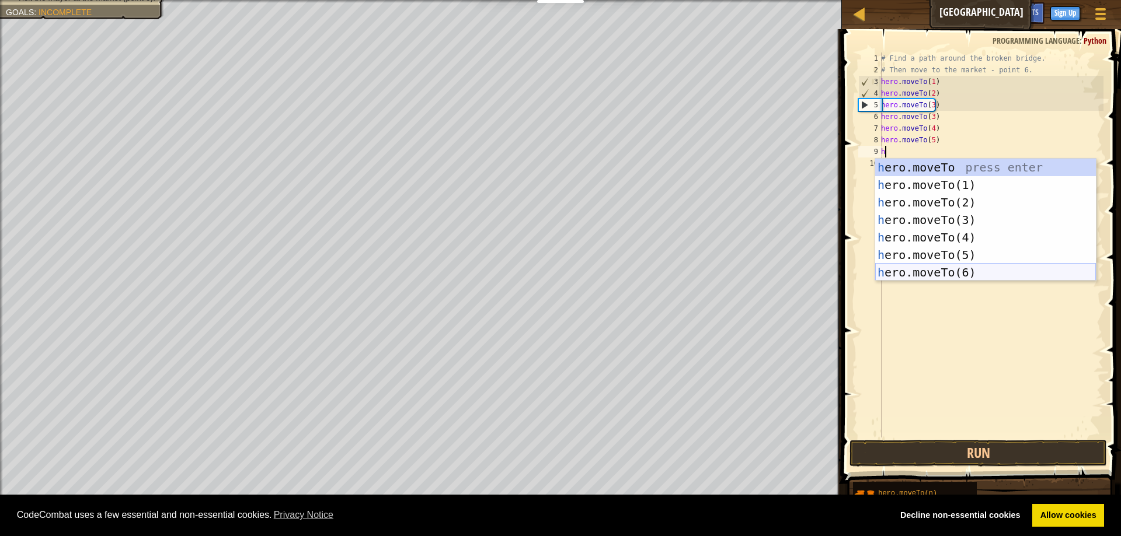
click at [938, 272] on div "h ero.moveTo press enter h ero.moveTo(1) press enter h ero.moveTo(2) press ente…" at bounding box center [985, 238] width 221 height 158
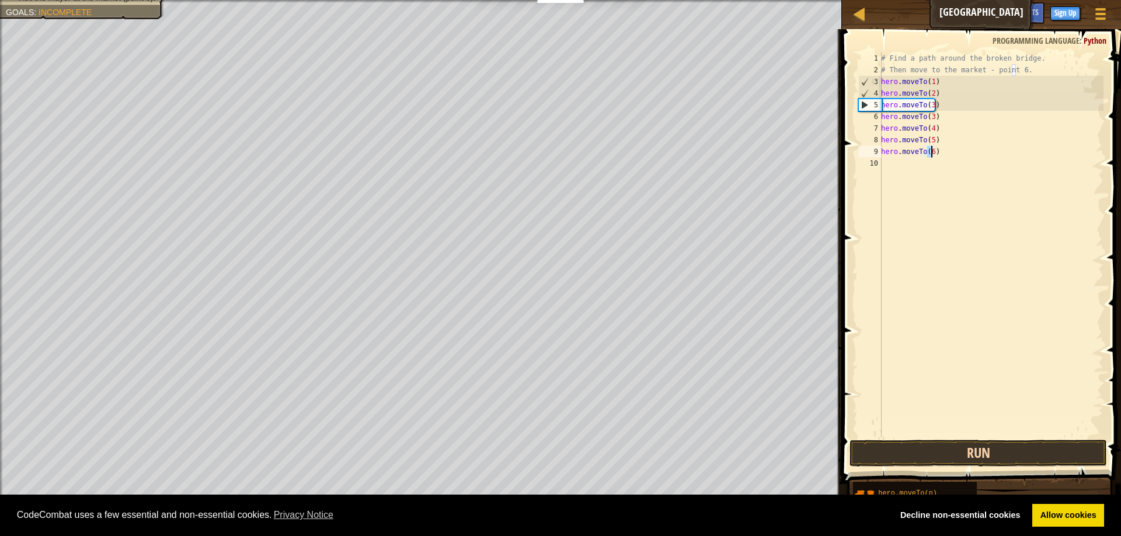
type textarea "hero.moveTo(6)"
click at [980, 458] on button "Run" at bounding box center [977, 453] width 257 height 27
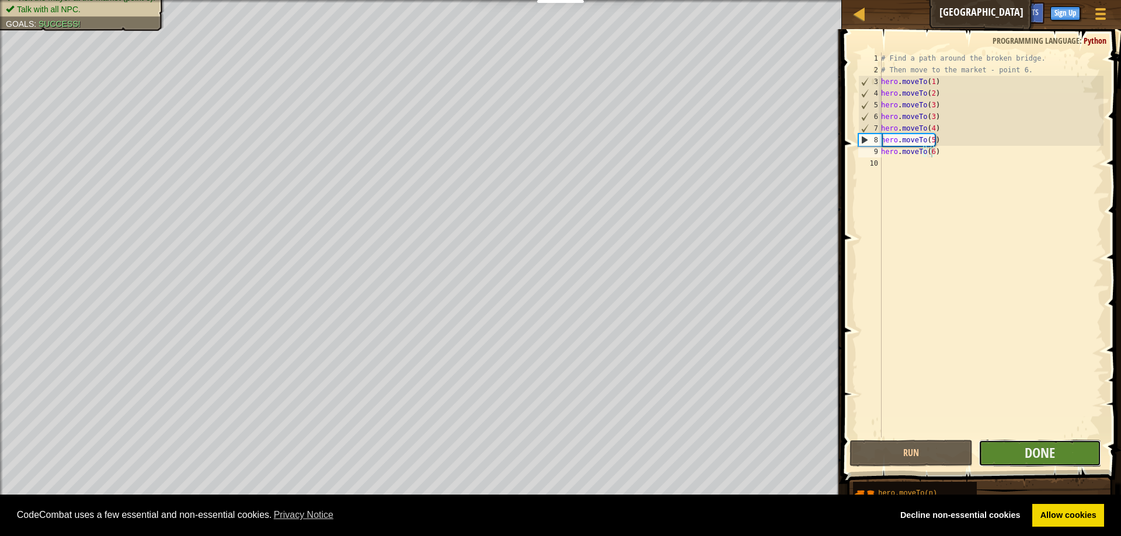
click at [1051, 462] on button "Done" at bounding box center [1039, 453] width 123 height 27
